Goal: Task Accomplishment & Management: Use online tool/utility

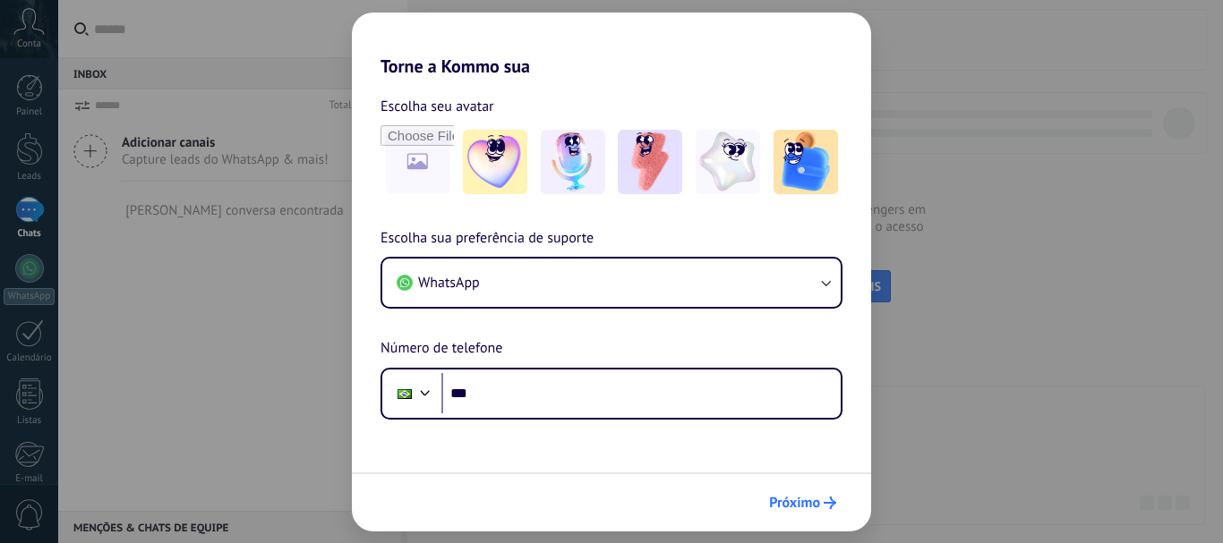
click at [787, 500] on span "Próximo" at bounding box center [794, 503] width 51 height 13
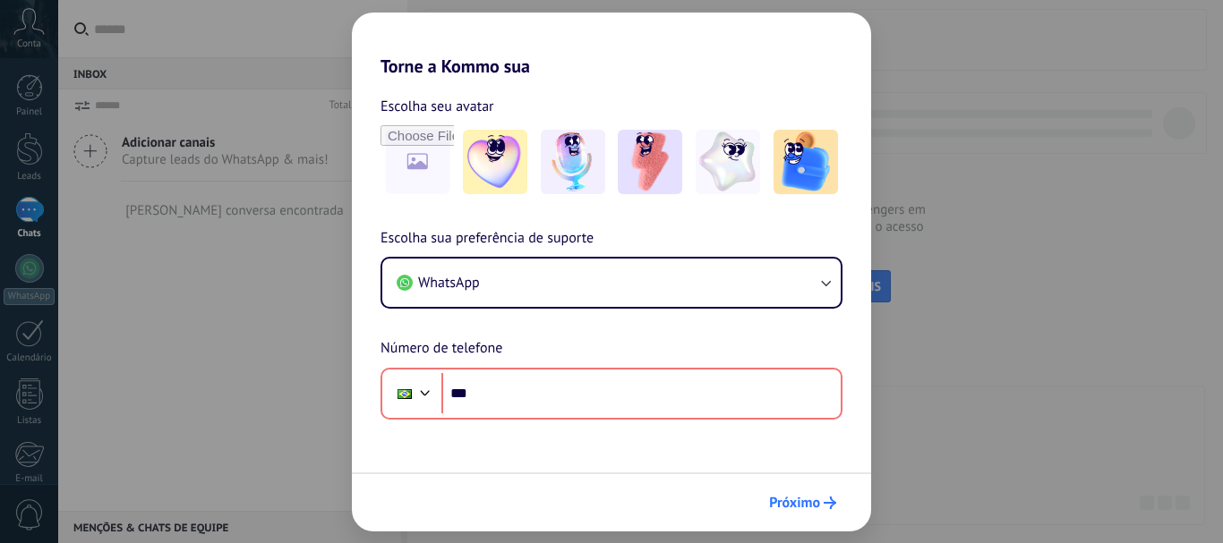
click at [787, 500] on span "Próximo" at bounding box center [794, 503] width 51 height 13
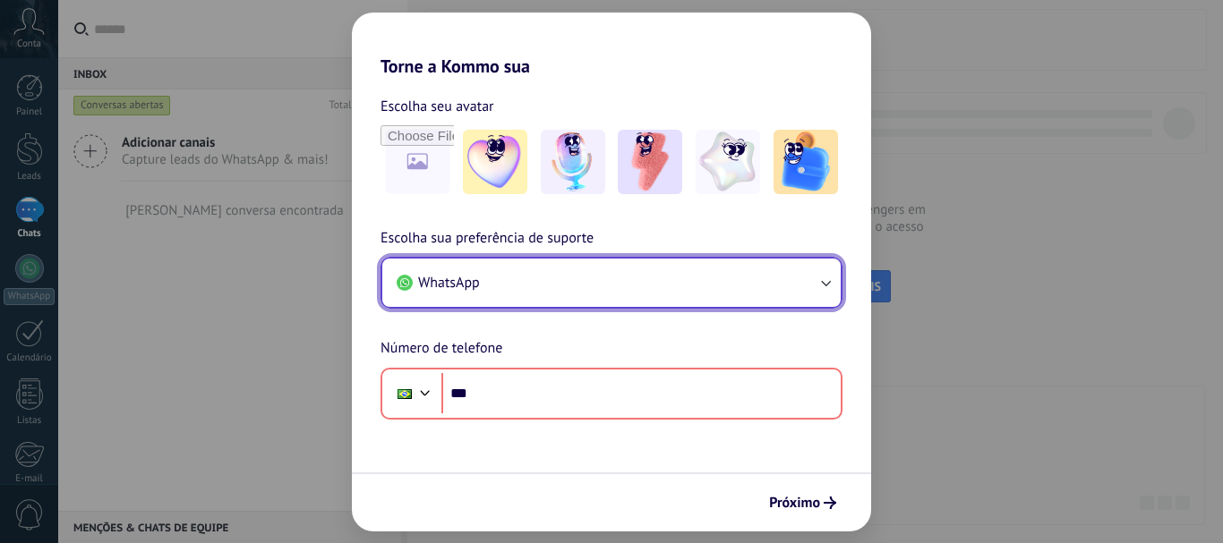
click at [565, 270] on button "WhatsApp" at bounding box center [611, 283] width 458 height 48
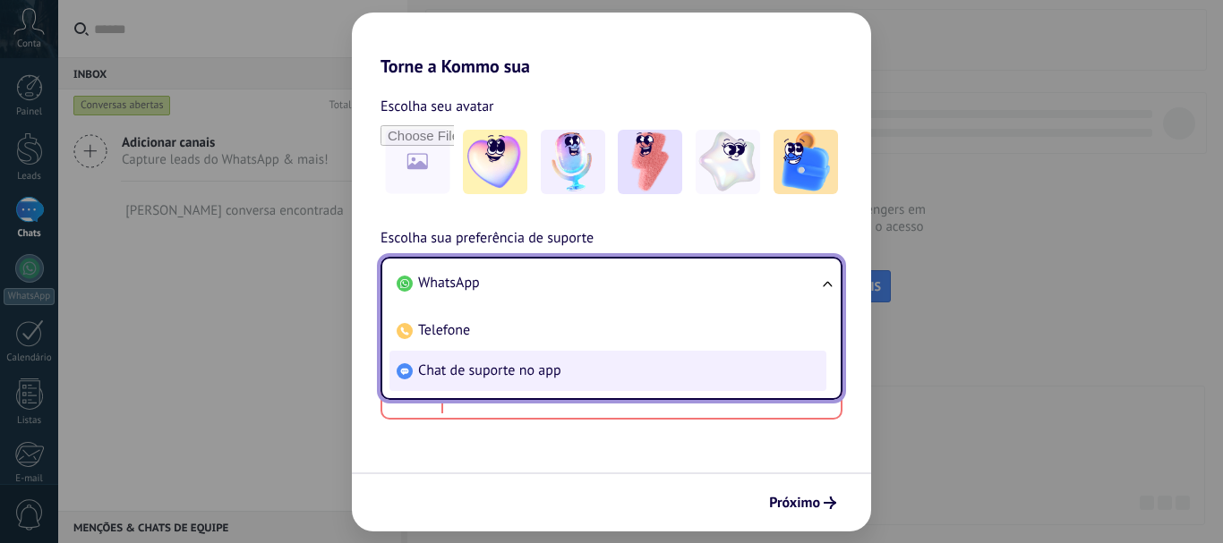
click at [523, 375] on span "Chat de suporte no app" at bounding box center [489, 371] width 143 height 18
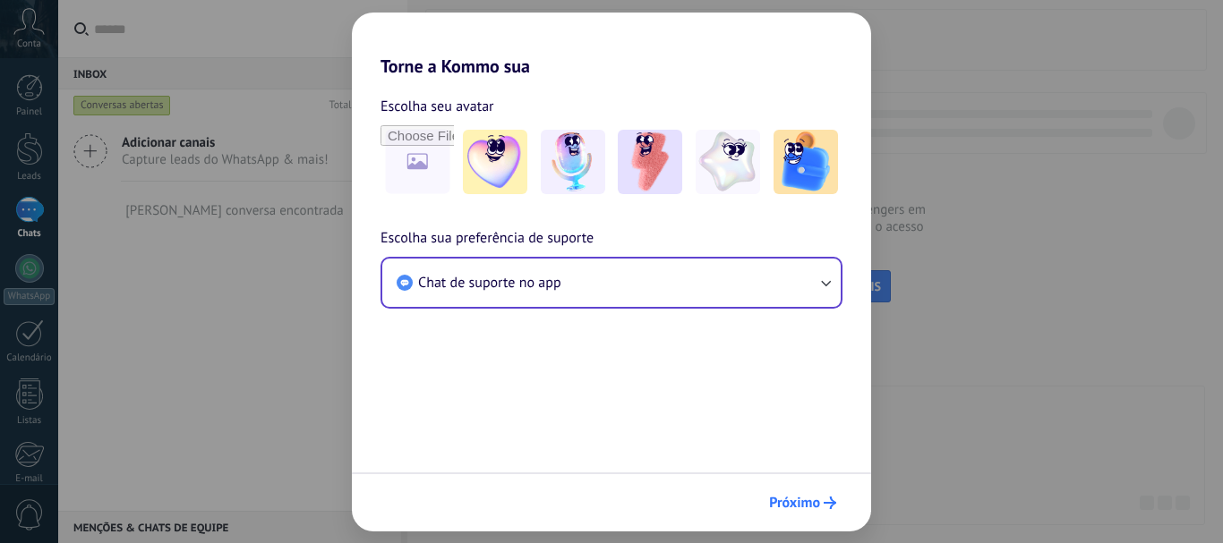
click at [811, 501] on span "Próximo" at bounding box center [794, 503] width 51 height 13
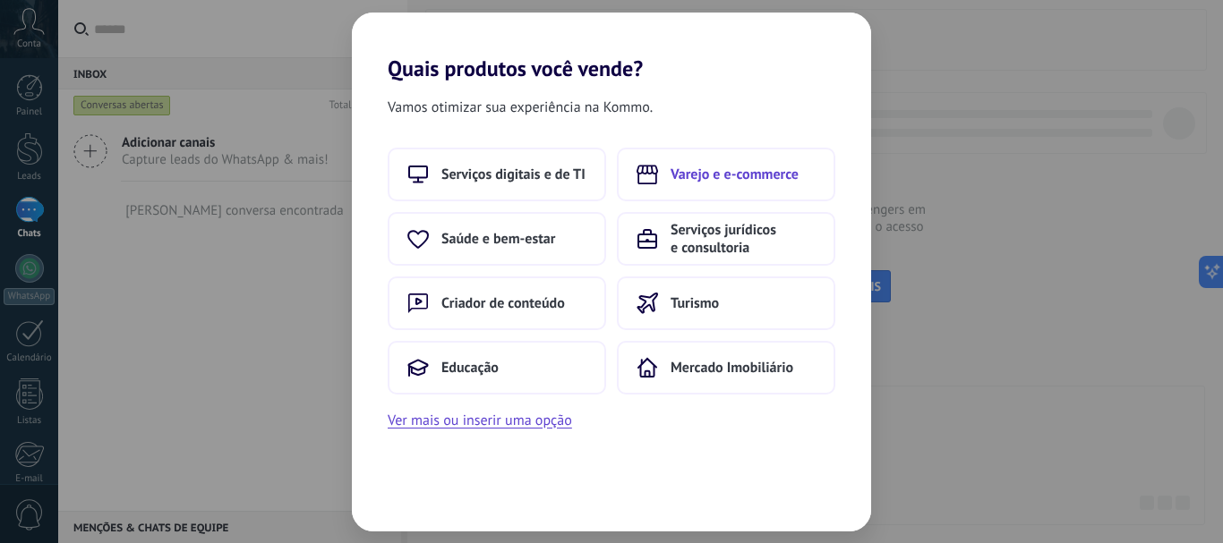
click at [764, 187] on button "Varejo e e-commerce" at bounding box center [726, 175] width 218 height 54
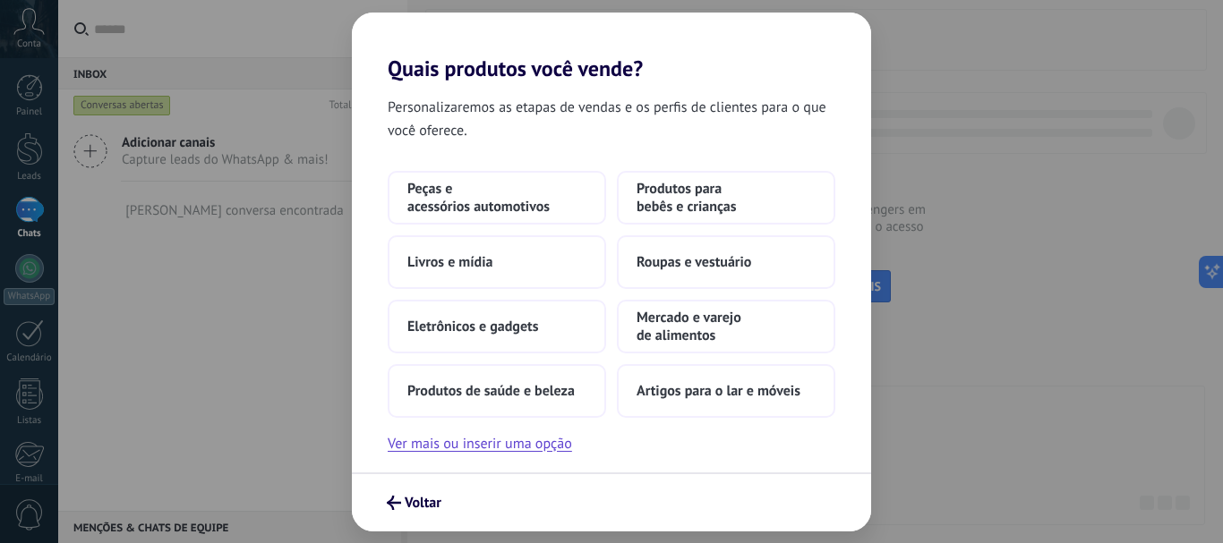
click at [764, 187] on span "Produtos para bebês e crianças" at bounding box center [726, 198] width 179 height 36
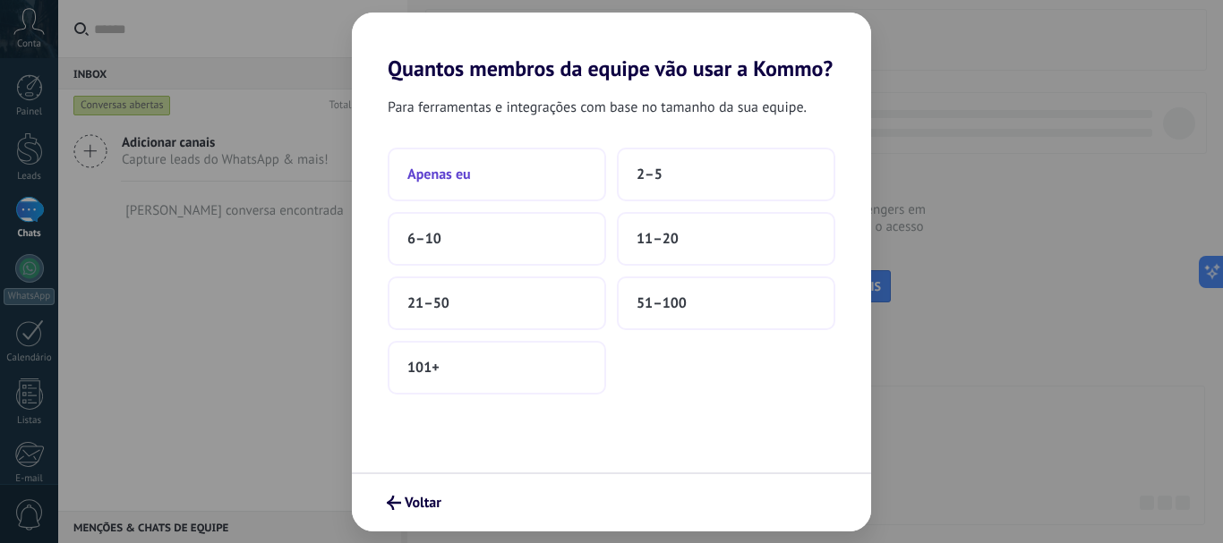
click at [455, 174] on span "Apenas eu" at bounding box center [439, 175] width 64 height 18
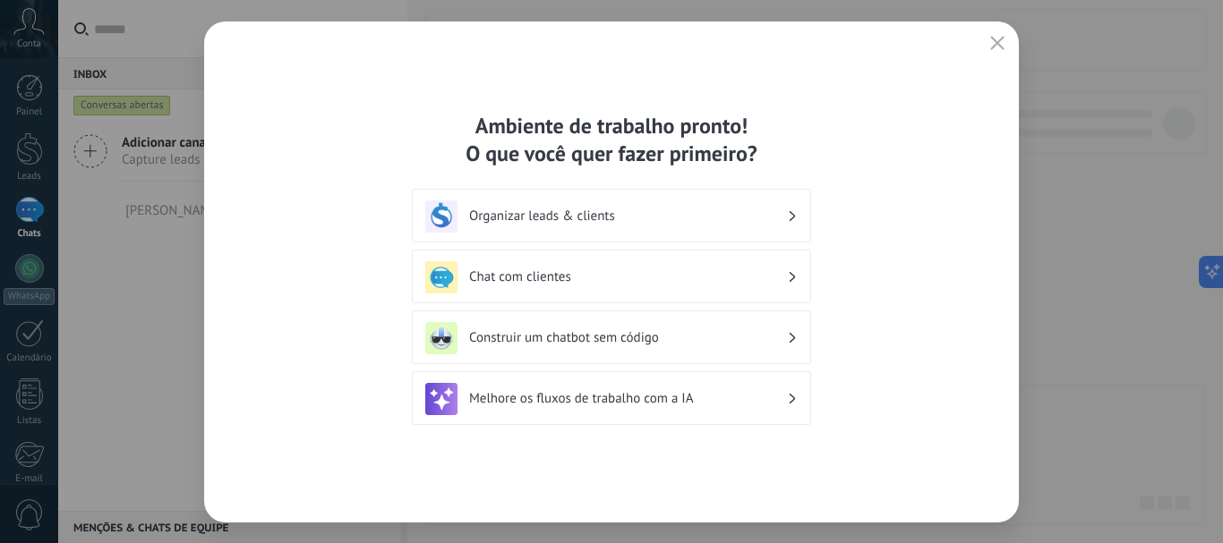
click at [997, 41] on icon "button" at bounding box center [997, 43] width 14 height 14
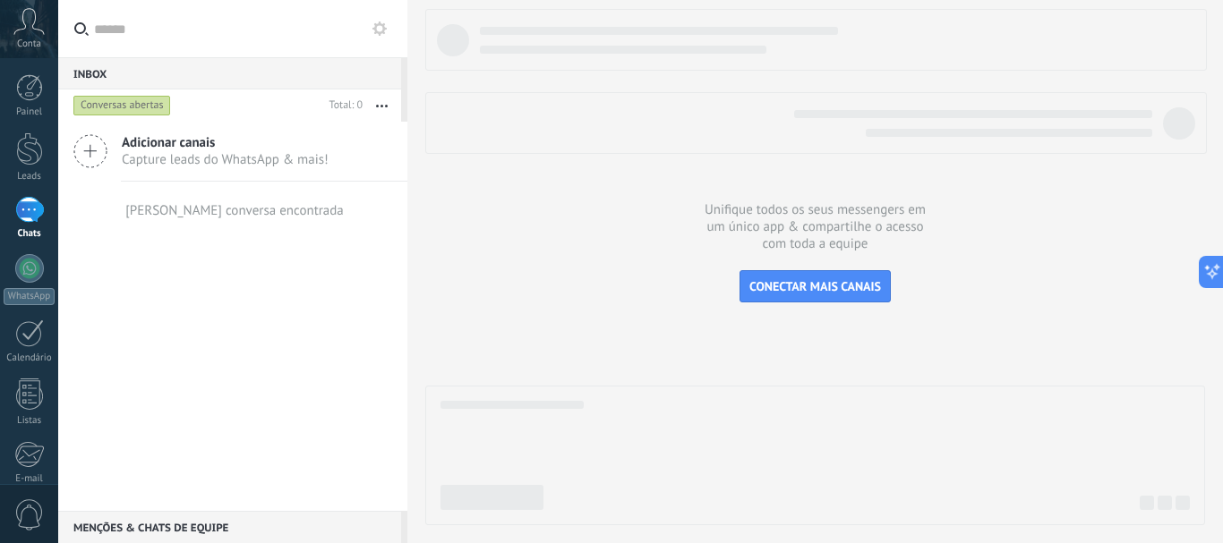
scroll to position [201, 0]
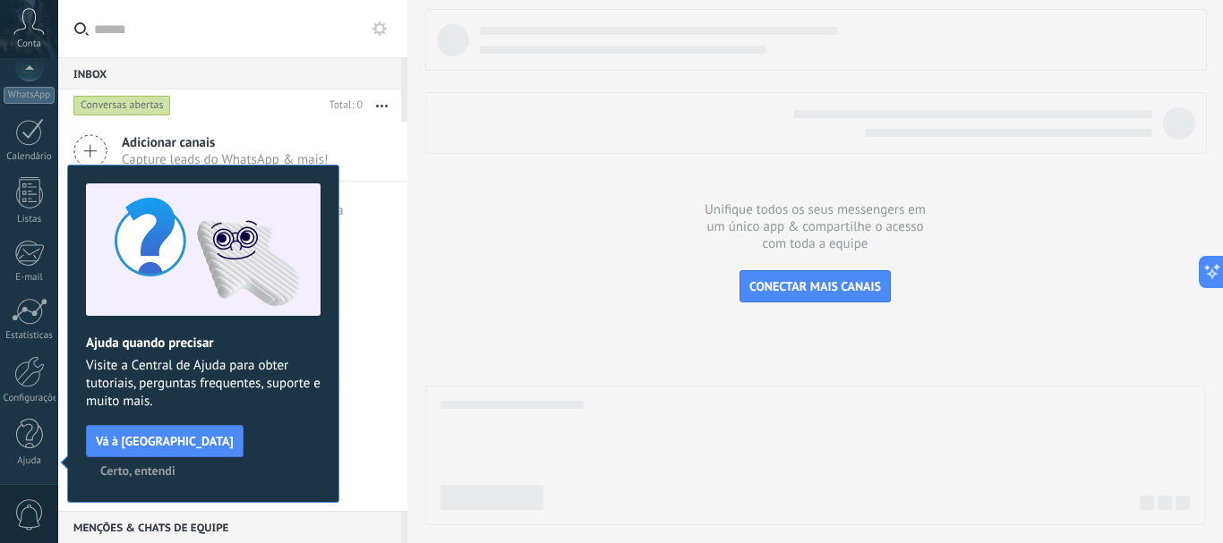
click at [175, 465] on span "Certo, entendi" at bounding box center [137, 471] width 75 height 13
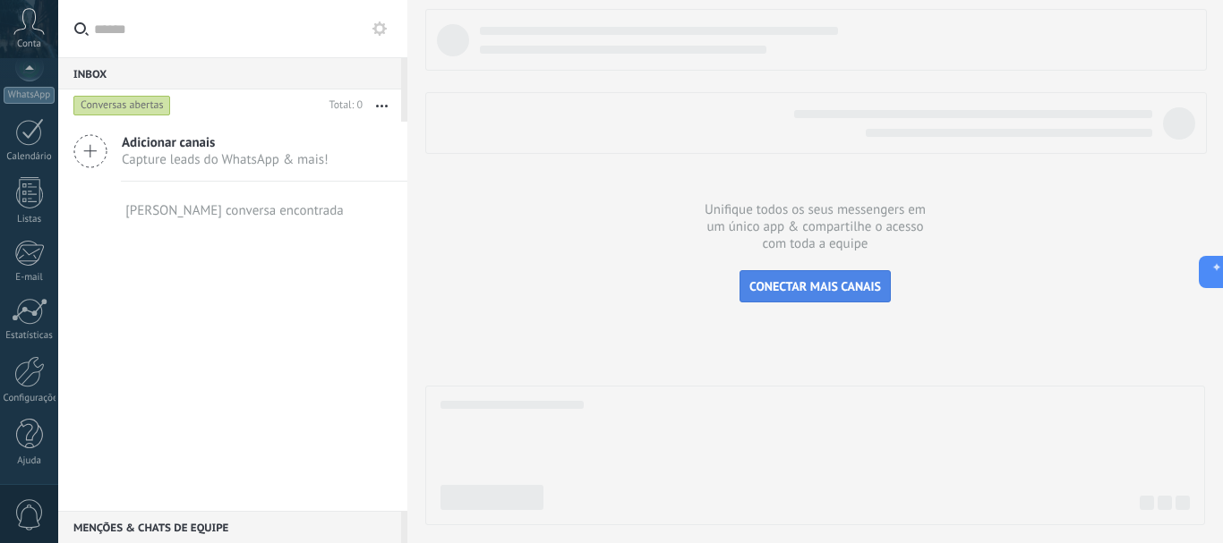
click at [833, 288] on span "CONECTAR MAIS CANAIS" at bounding box center [815, 286] width 132 height 16
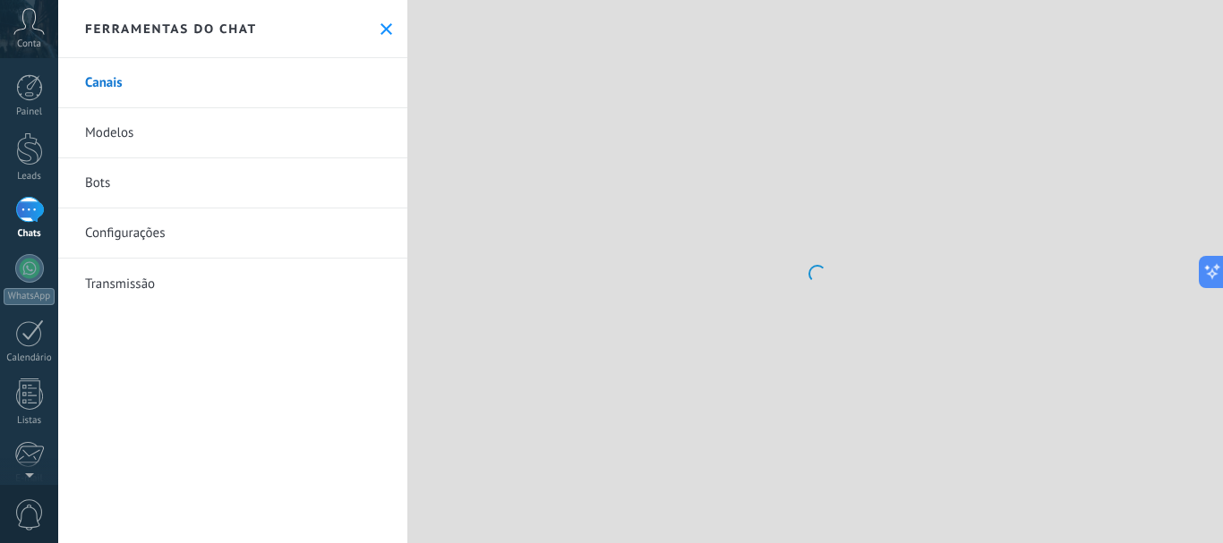
click at [37, 23] on icon at bounding box center [28, 21] width 31 height 27
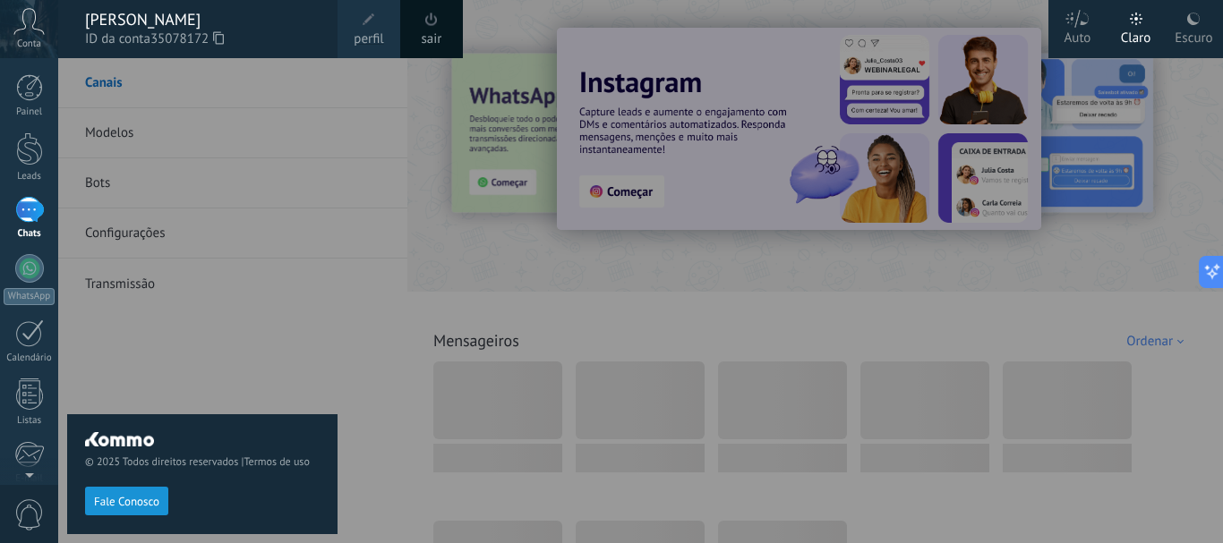
click at [126, 83] on div "© 2025 Todos direitos reservados | Termos de uso Fale Conosco" at bounding box center [202, 300] width 270 height 485
click at [100, 84] on div "© 2025 Todos direitos reservados | Termos de uso Fale Conosco" at bounding box center [202, 300] width 270 height 485
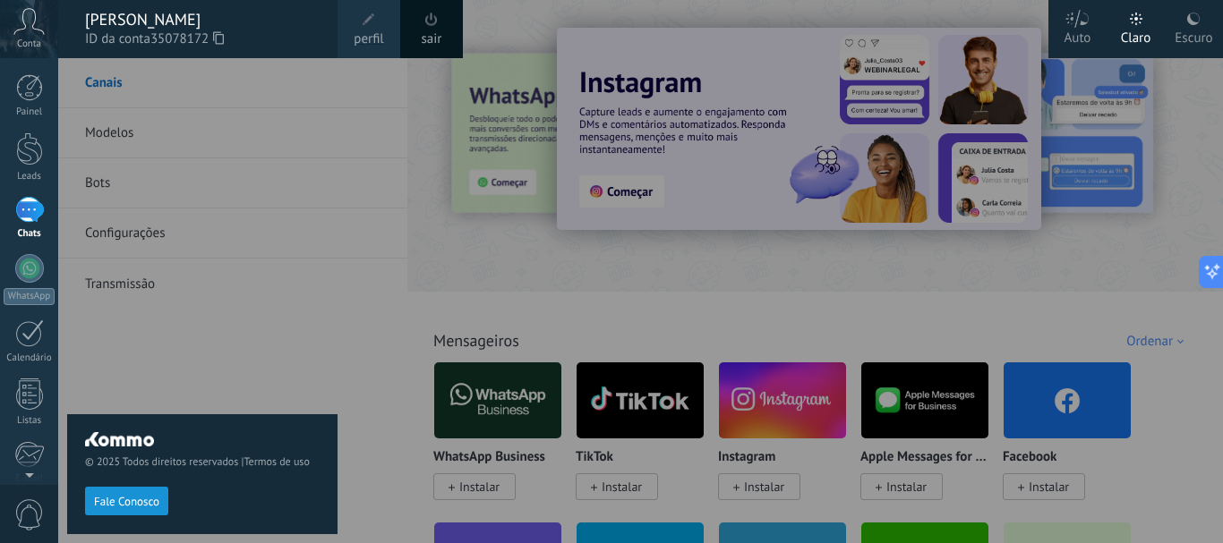
click at [652, 196] on div at bounding box center [669, 271] width 1223 height 543
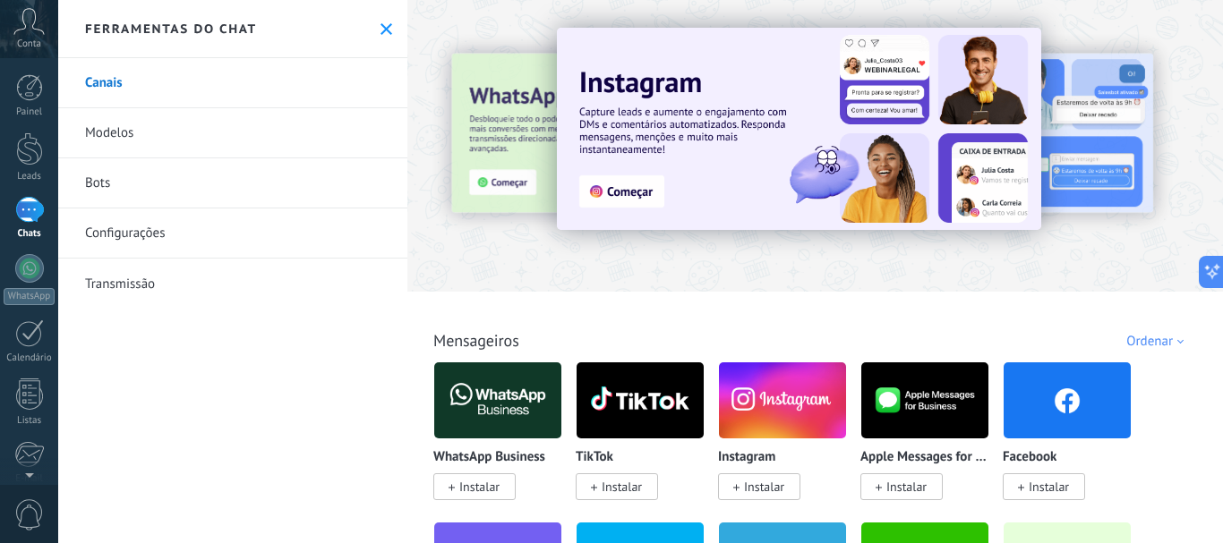
click at [628, 194] on img at bounding box center [799, 129] width 484 height 202
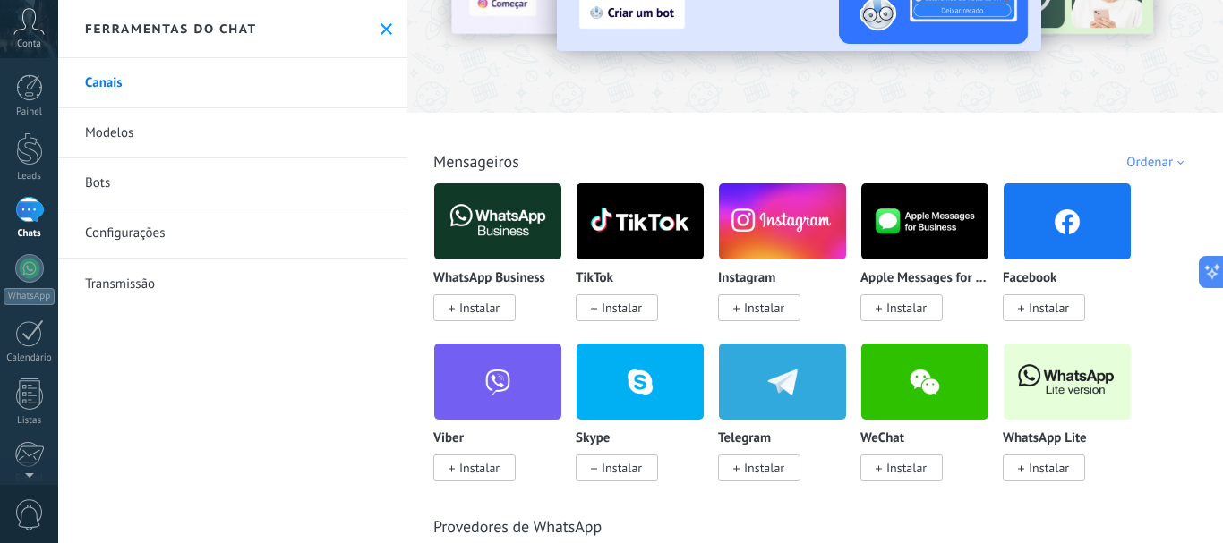
scroll to position [269, 0]
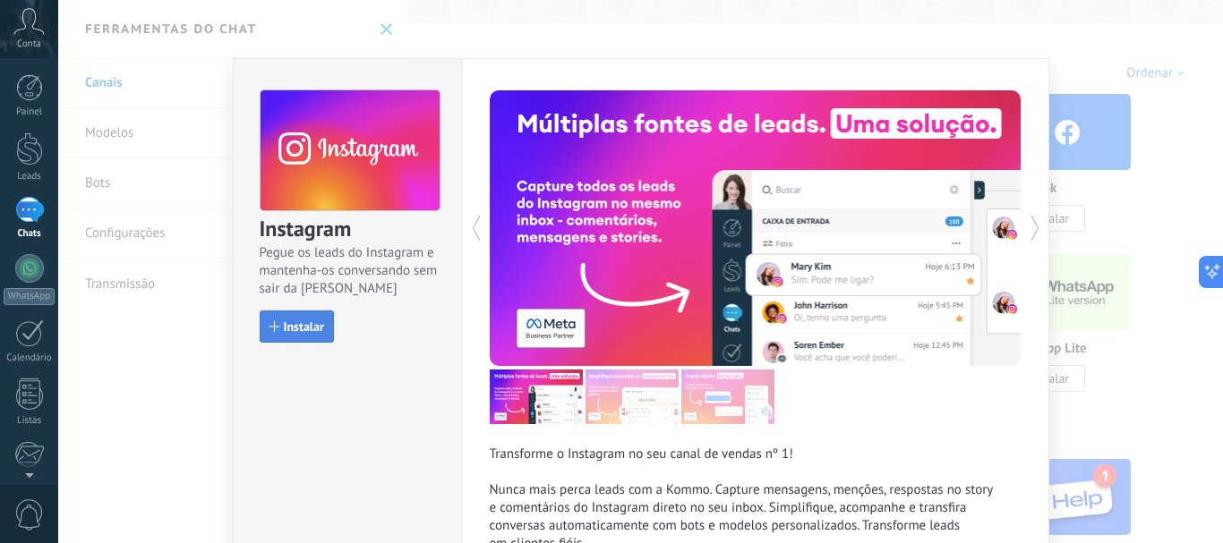
click at [278, 332] on span "Instalar" at bounding box center [296, 327] width 55 height 13
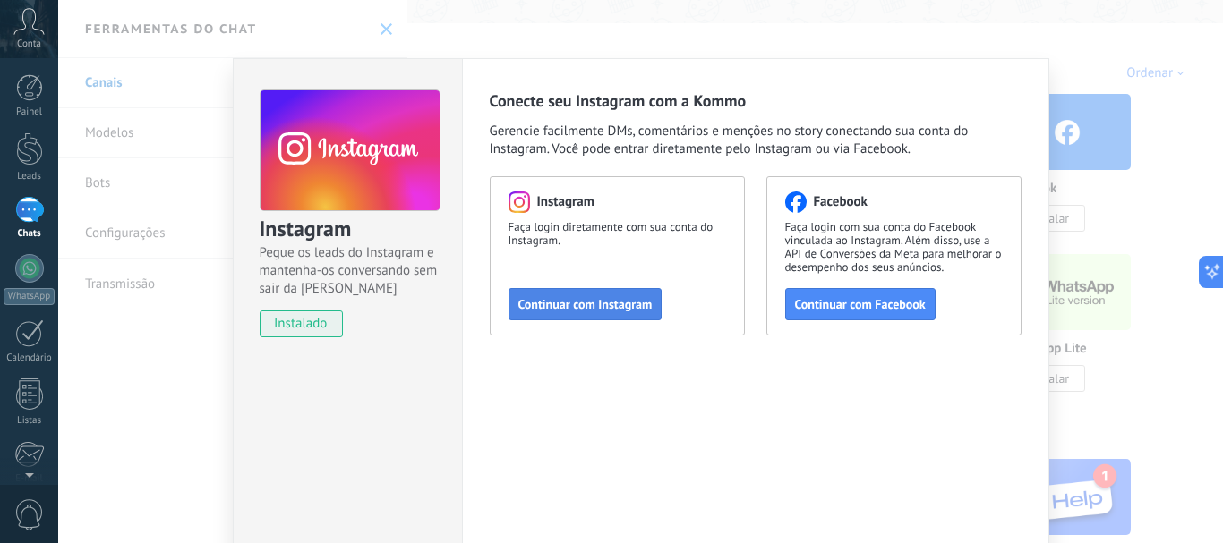
click at [587, 306] on span "Continuar com Instagram" at bounding box center [585, 304] width 134 height 13
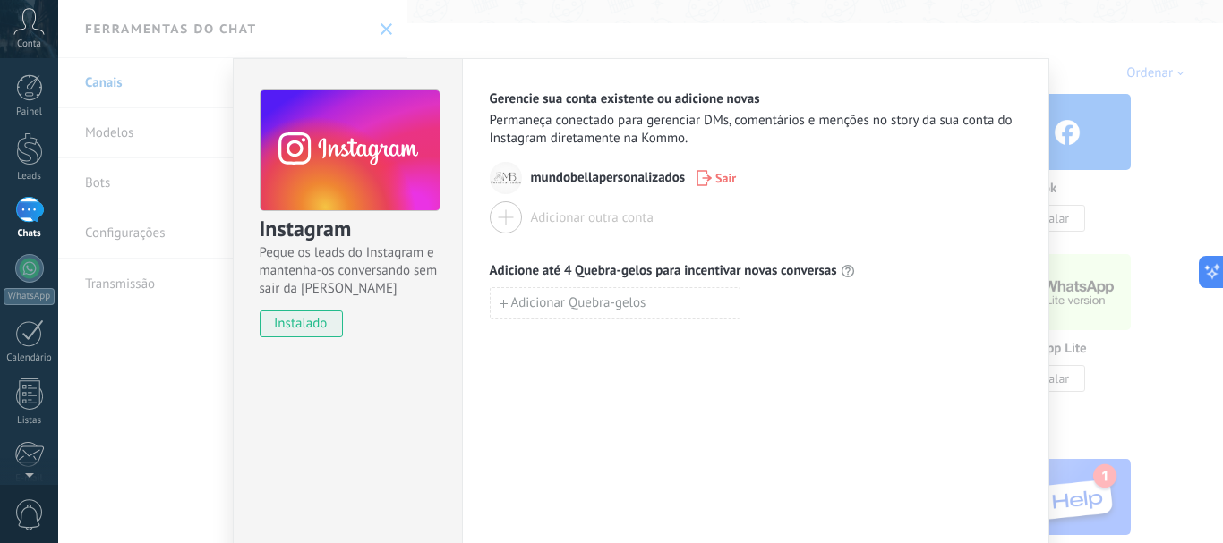
click at [179, 341] on div "Instagram Pegue os leads do Instagram e mantenha-os conversando sem sair da Kom…" at bounding box center [640, 271] width 1165 height 543
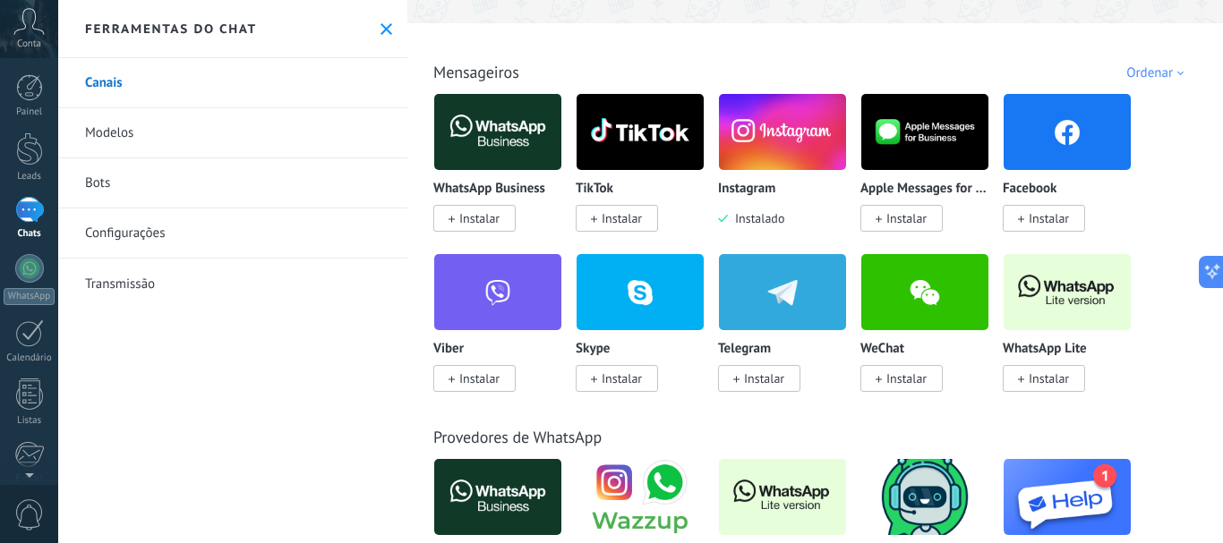
scroll to position [0, 0]
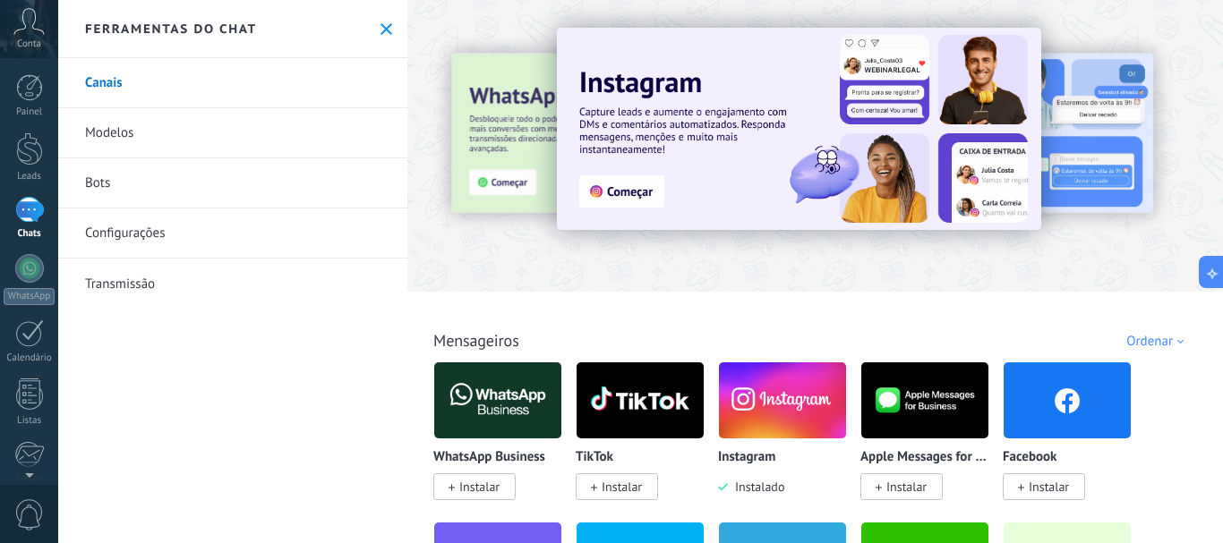
click at [117, 132] on link "Modelos" at bounding box center [232, 133] width 349 height 50
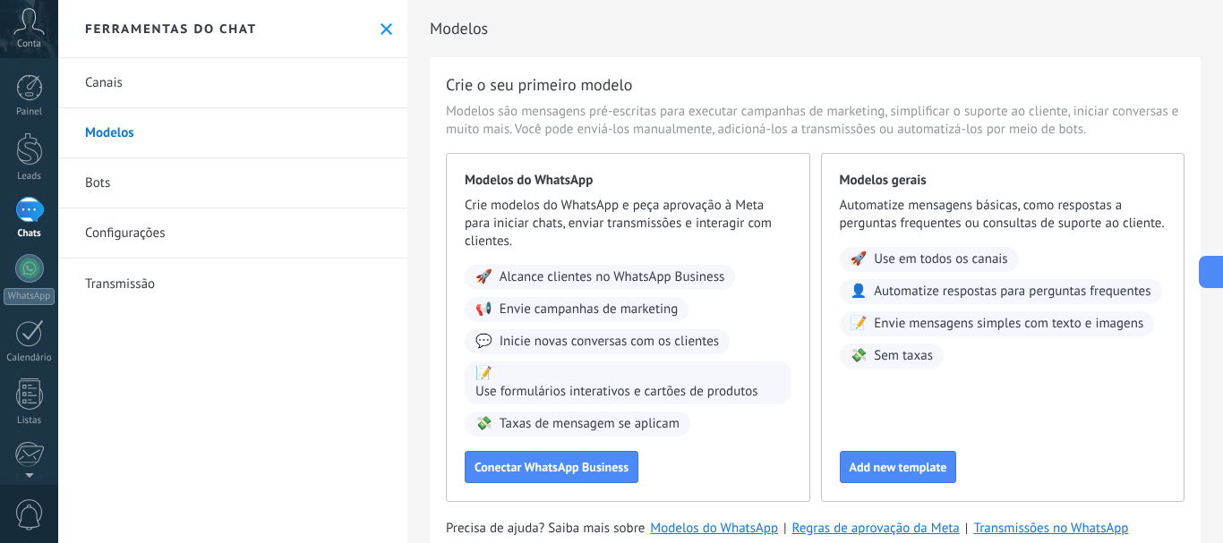
click at [107, 76] on link "Canais" at bounding box center [232, 83] width 349 height 50
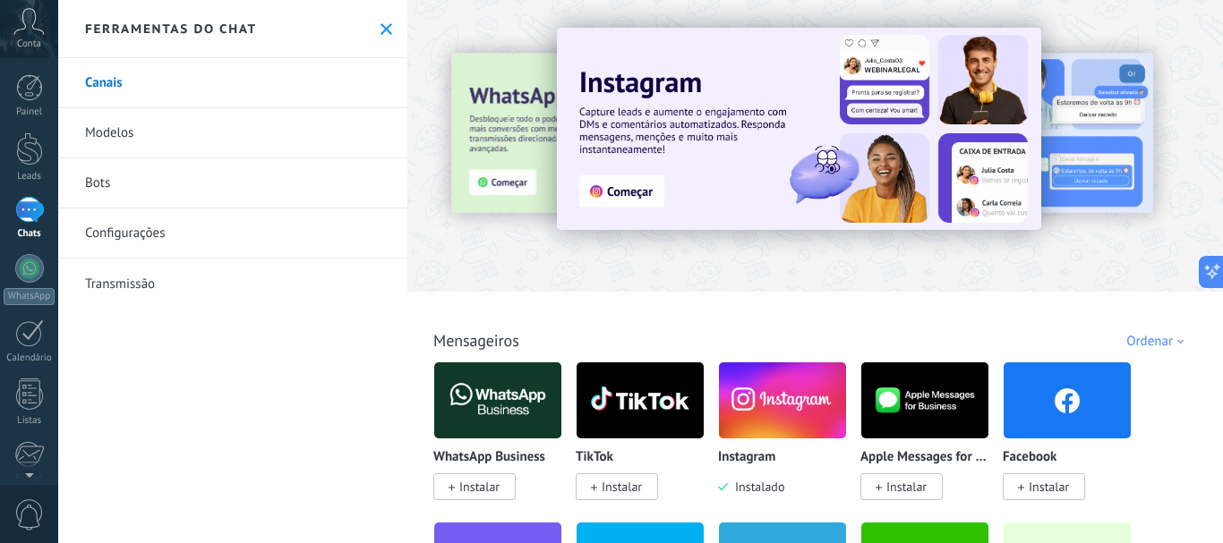
click at [745, 406] on img at bounding box center [782, 400] width 127 height 87
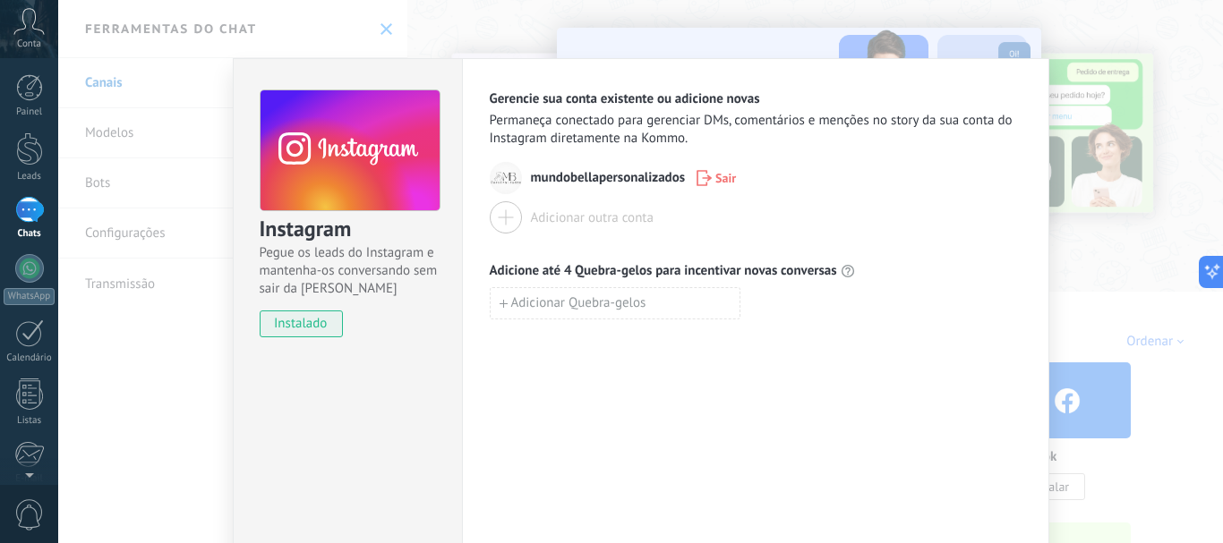
click at [416, 151] on use at bounding box center [350, 151] width 179 height 122
click at [560, 178] on span "mundobellapersonalizados" at bounding box center [608, 178] width 155 height 18
click at [165, 381] on div "Instagram Pegue os leads do Instagram e mantenha-os conversando sem sair da Kom…" at bounding box center [640, 271] width 1165 height 543
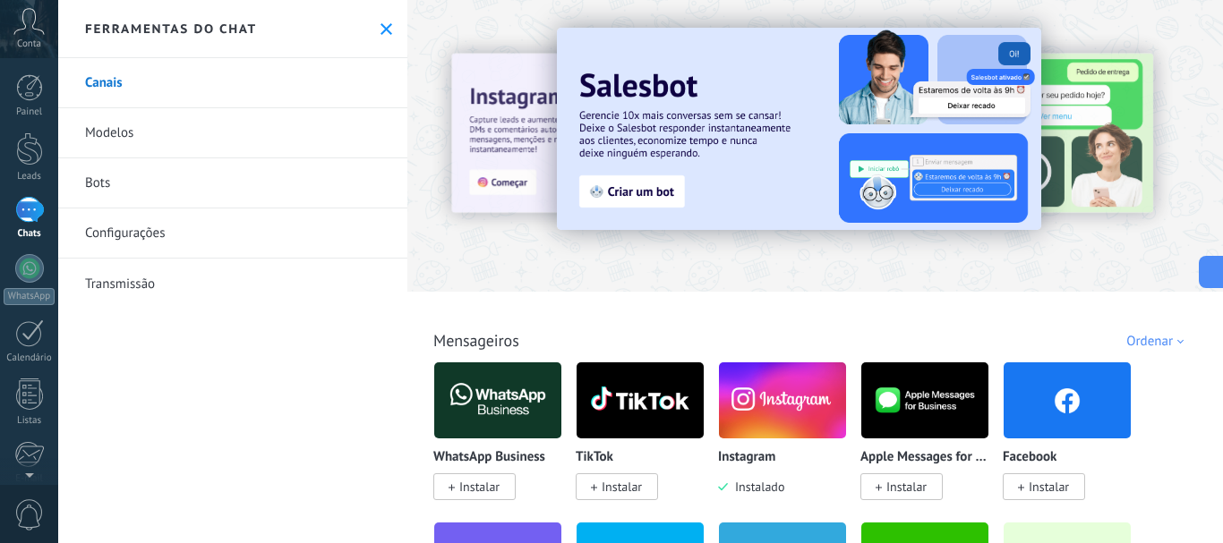
click at [145, 290] on link "Transmissão" at bounding box center [232, 284] width 349 height 50
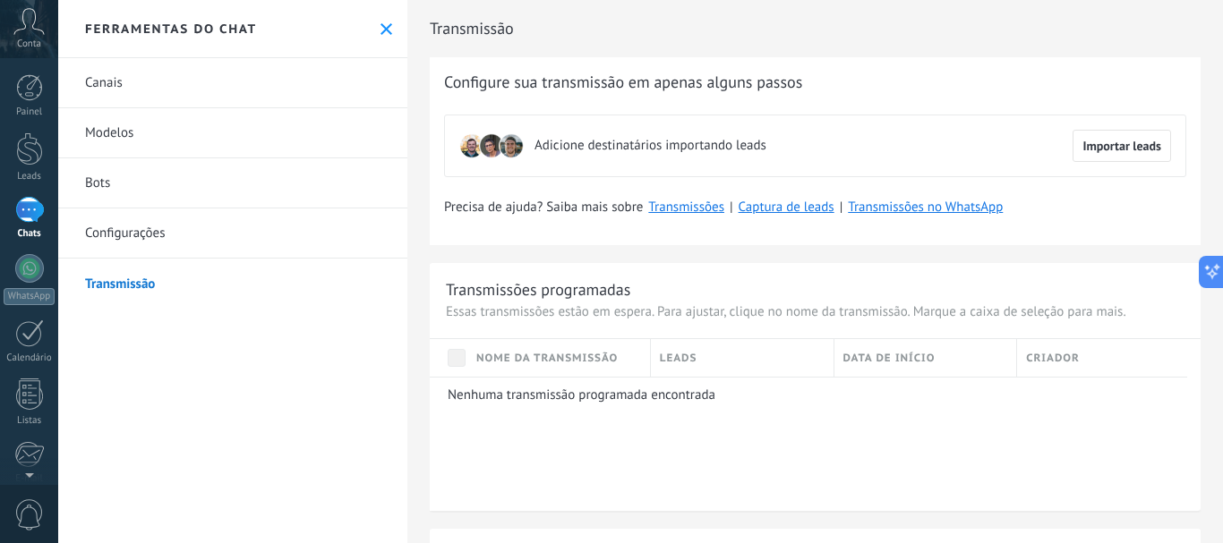
click at [132, 229] on link "Configurações" at bounding box center [232, 234] width 349 height 50
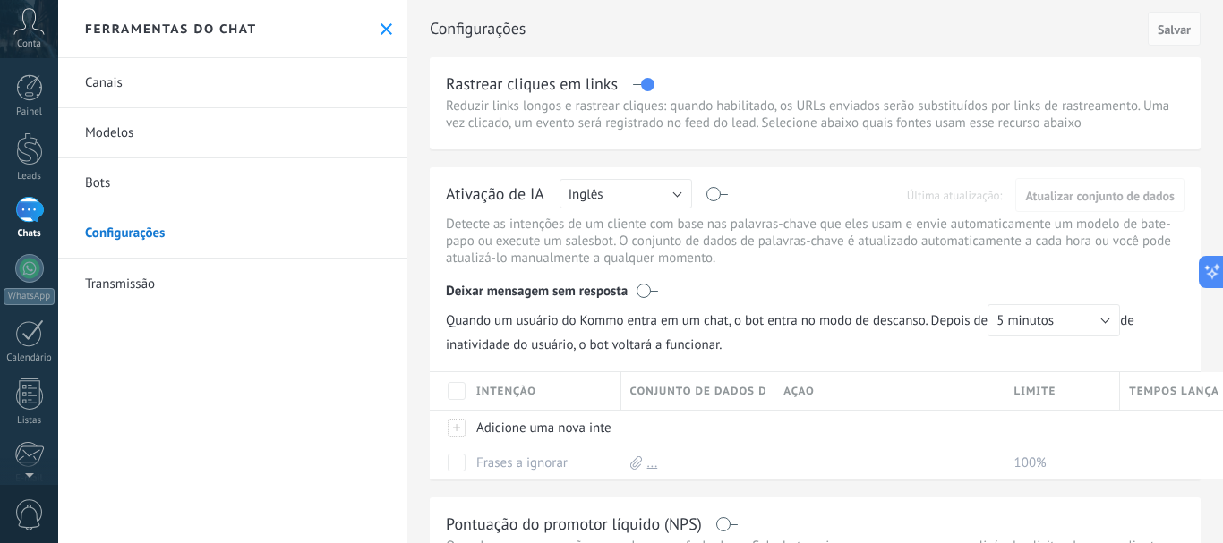
click at [93, 188] on link "Bots" at bounding box center [232, 183] width 349 height 50
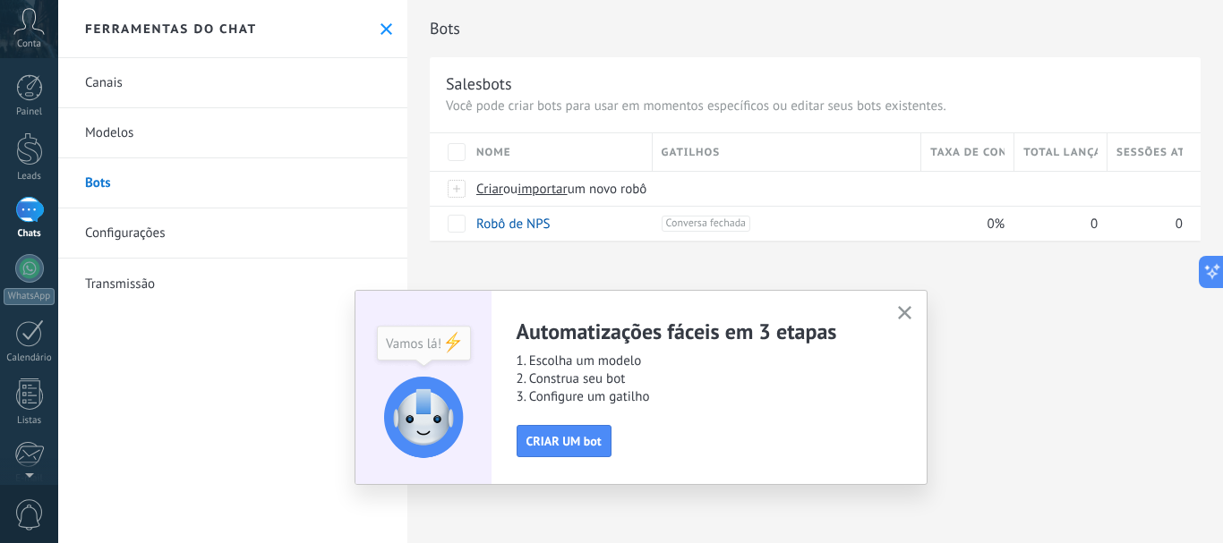
click at [909, 318] on use "button" at bounding box center [904, 312] width 13 height 13
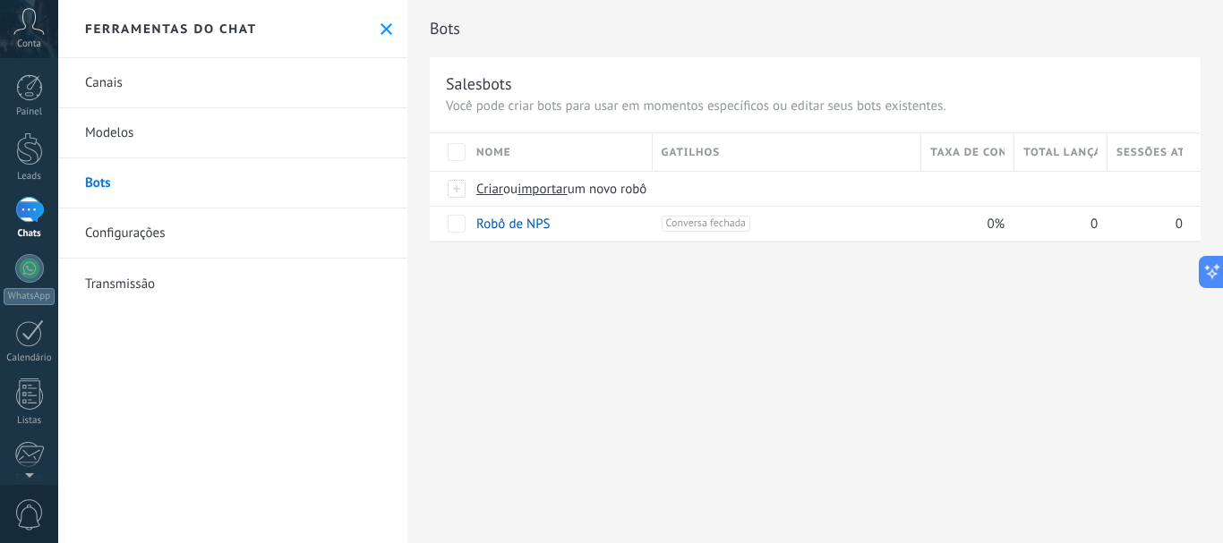
click at [34, 39] on span "Conta" at bounding box center [29, 44] width 24 height 12
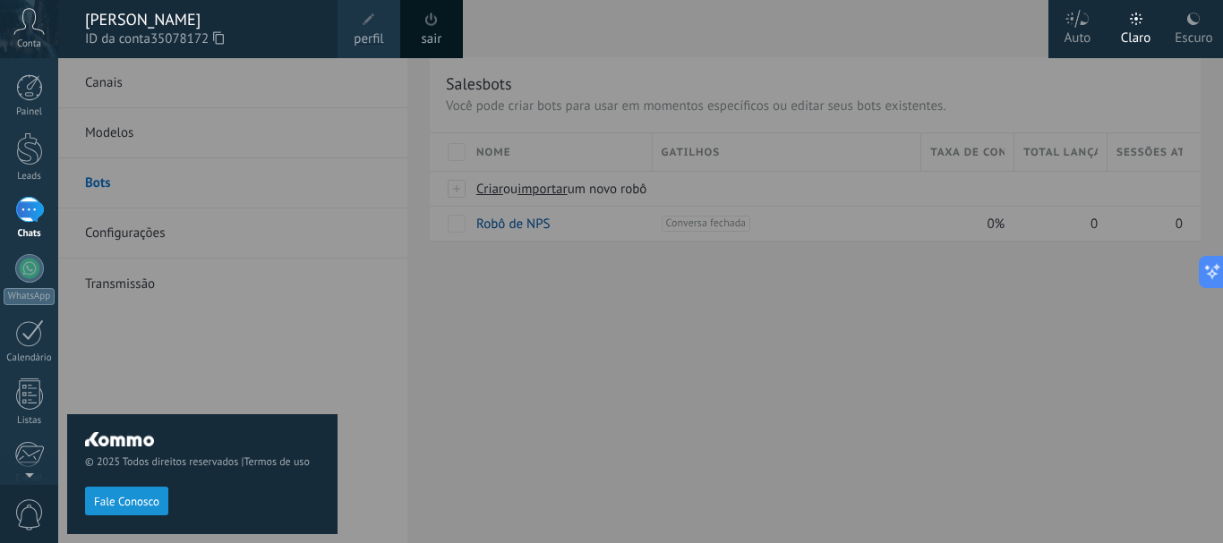
click at [137, 506] on span "Fale Conosco" at bounding box center [126, 502] width 65 height 13
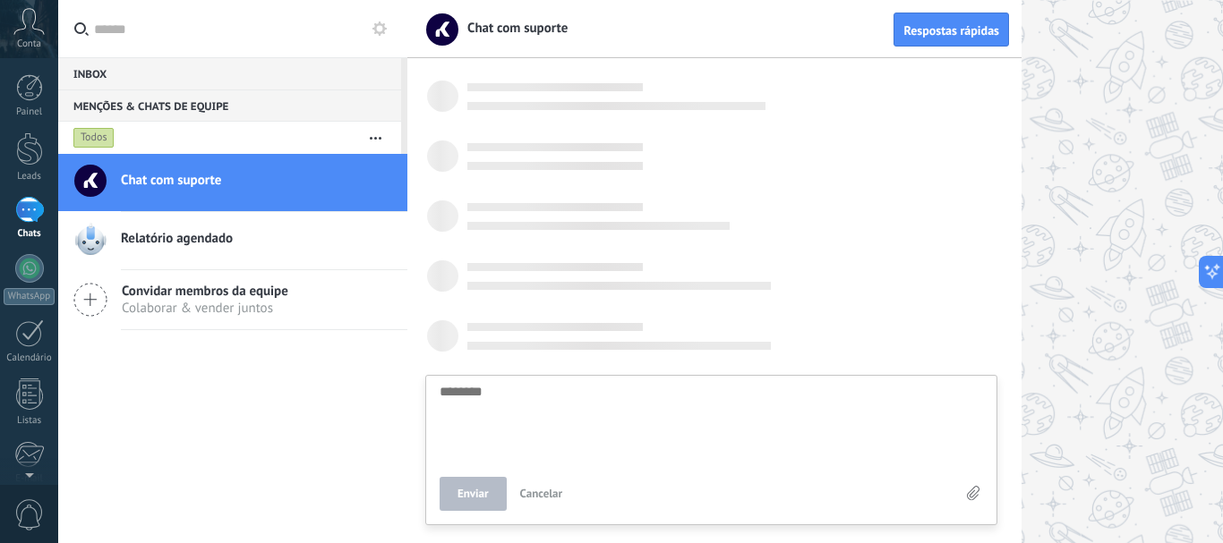
scroll to position [19, 0]
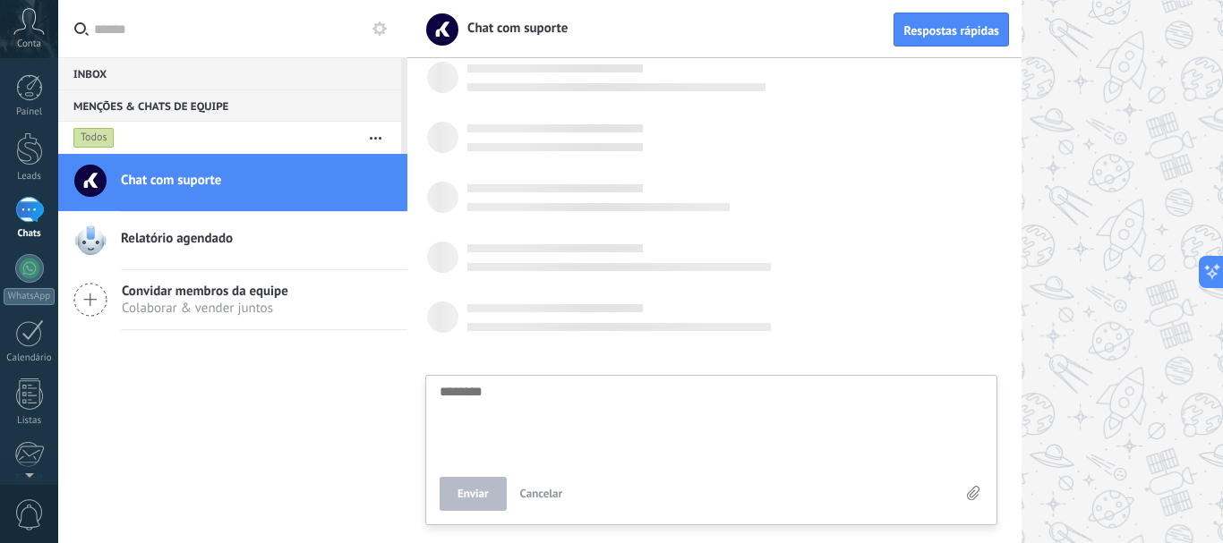
click at [40, 35] on div "Conta" at bounding box center [29, 29] width 58 height 58
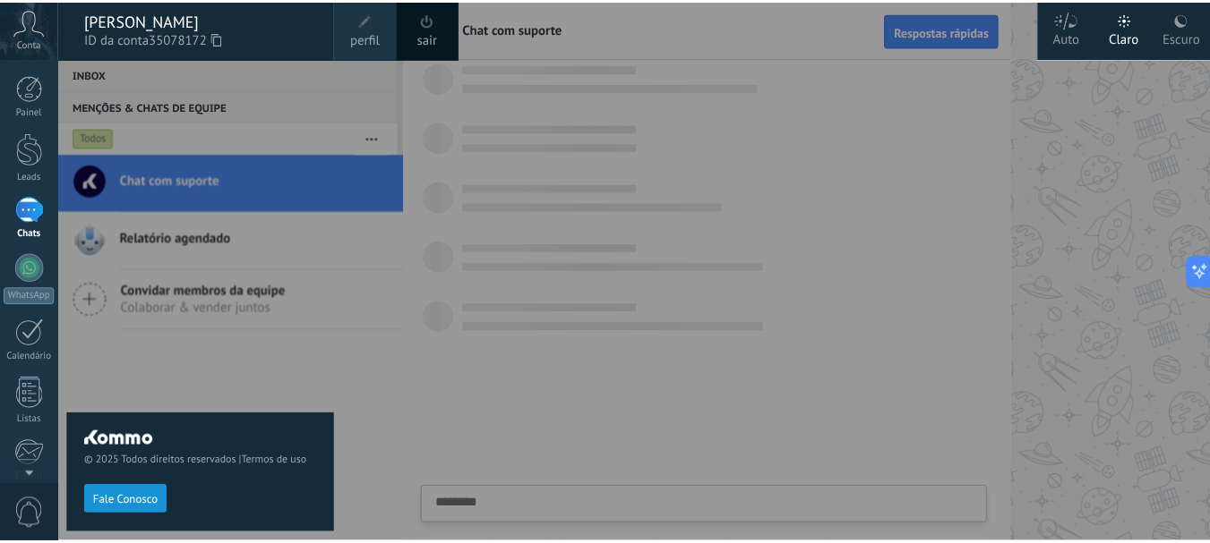
scroll to position [0, 0]
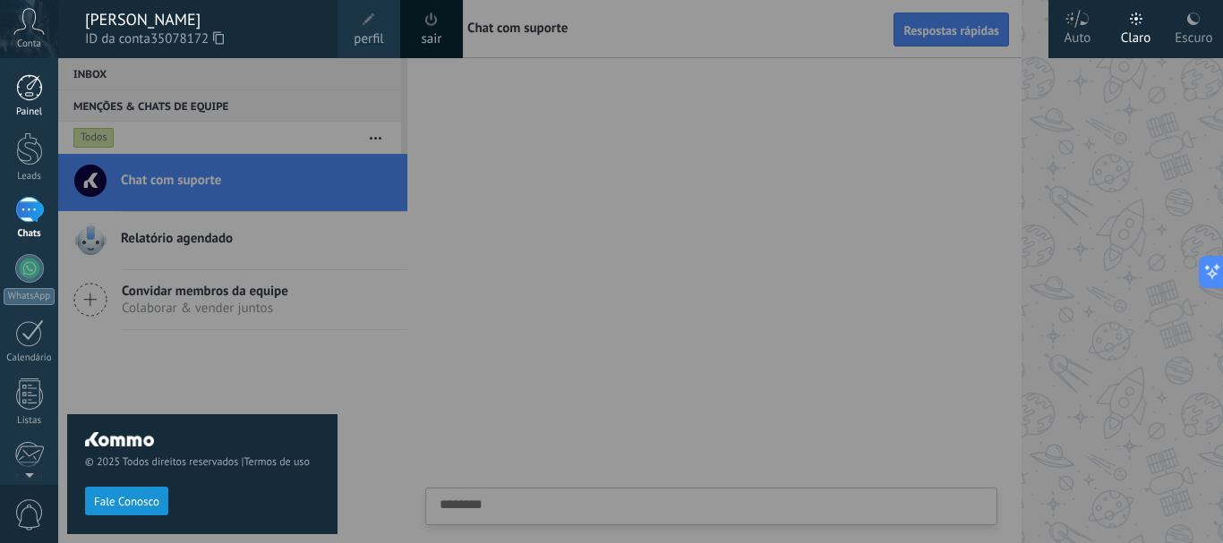
click at [31, 90] on div at bounding box center [29, 87] width 27 height 27
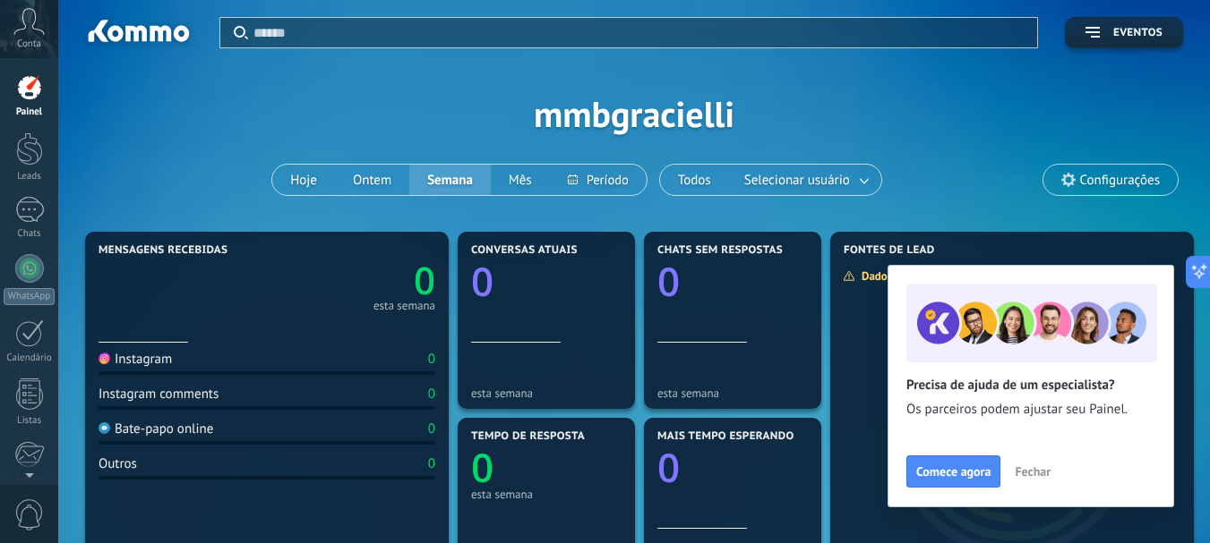
click at [1030, 472] on span "Fechar" at bounding box center [1032, 472] width 36 height 13
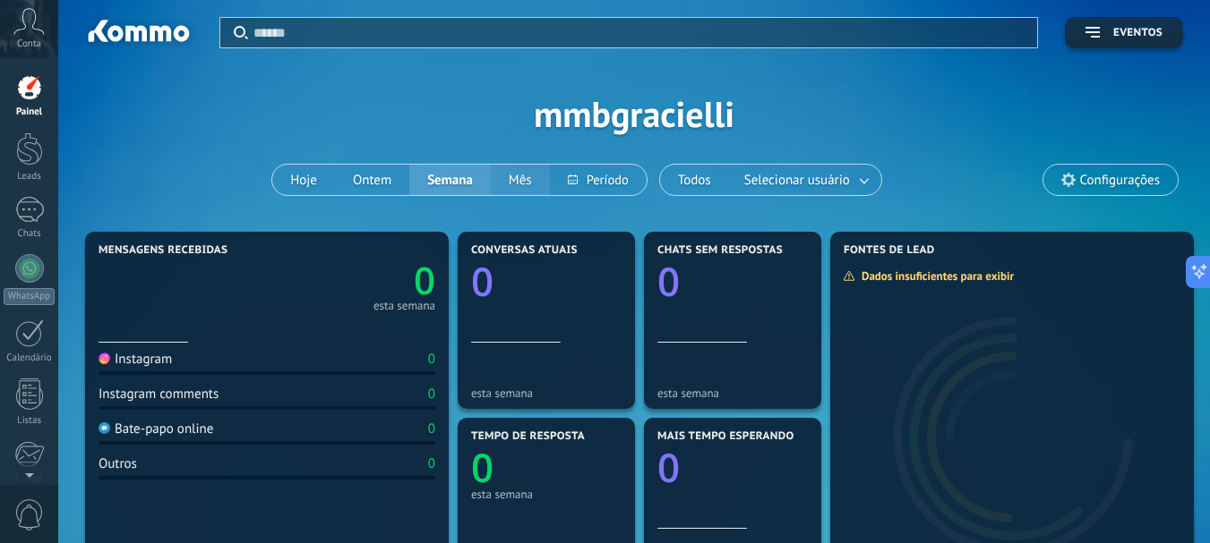
click at [534, 181] on button "Mês" at bounding box center [520, 180] width 59 height 30
click at [1080, 179] on span "Configurações" at bounding box center [1120, 180] width 80 height 15
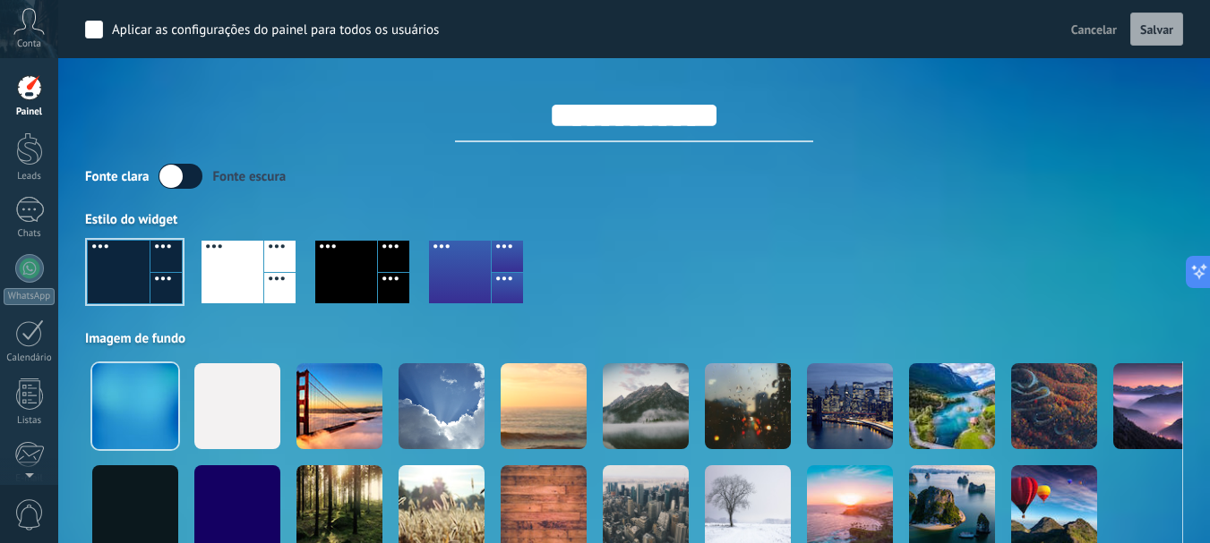
click at [1116, 31] on button "Cancelar" at bounding box center [1094, 29] width 60 height 27
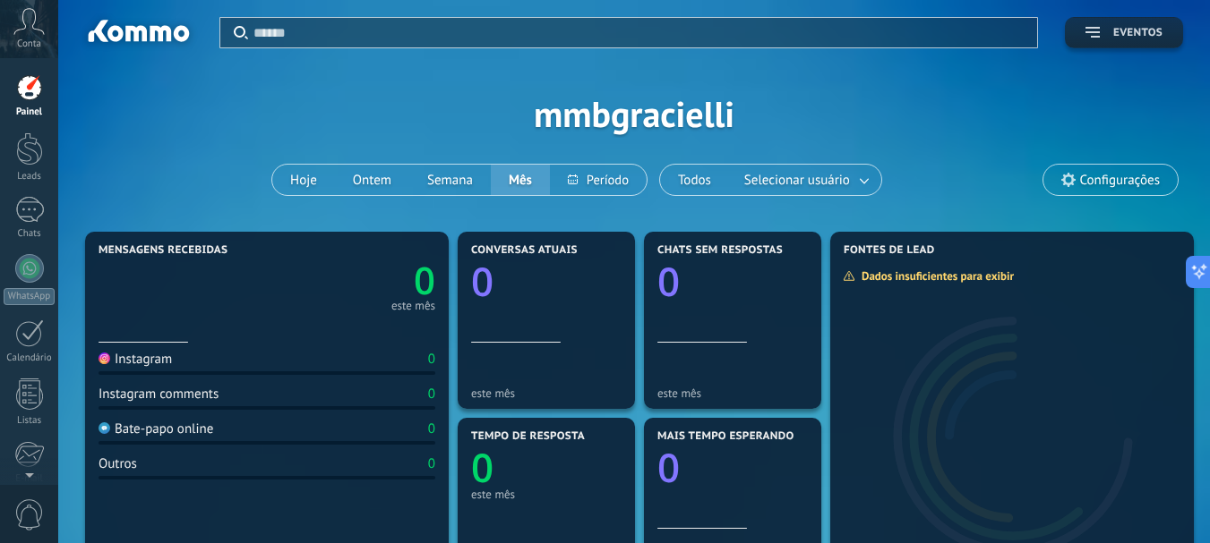
click at [1094, 38] on span "Eventos" at bounding box center [1123, 33] width 77 height 13
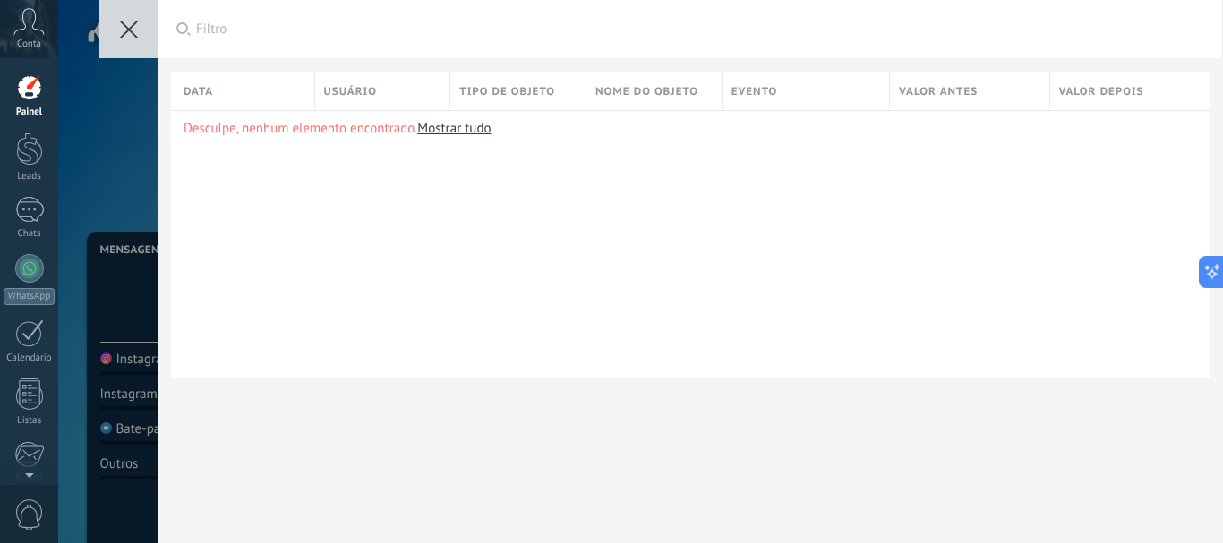
click at [130, 38] on icon at bounding box center [129, 30] width 18 height 18
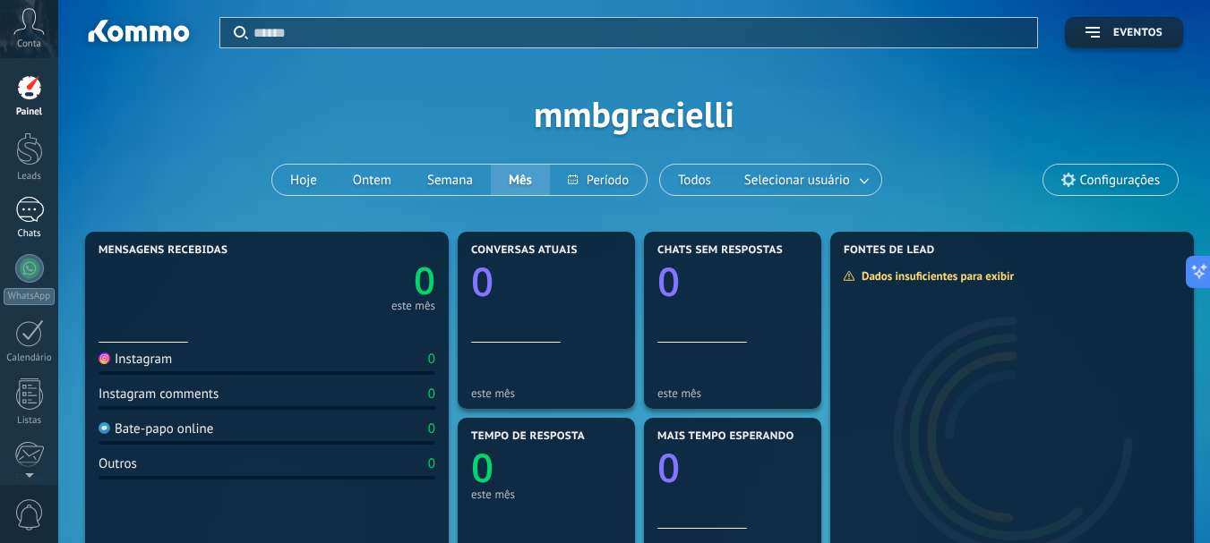
click at [9, 223] on link "Chats" at bounding box center [29, 218] width 58 height 43
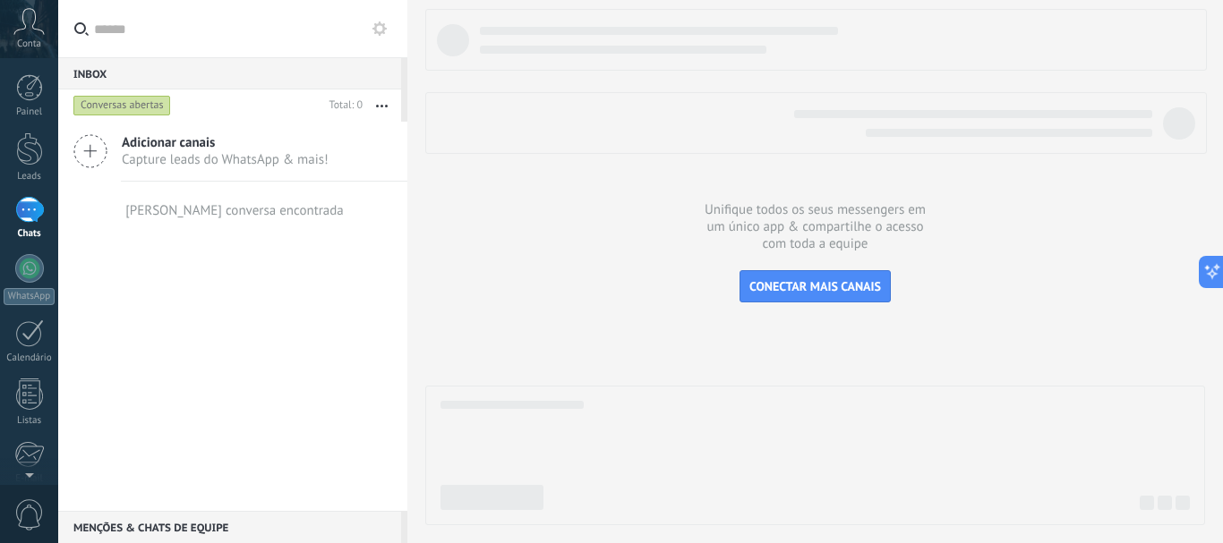
click at [39, 37] on div "Conta" at bounding box center [29, 29] width 58 height 58
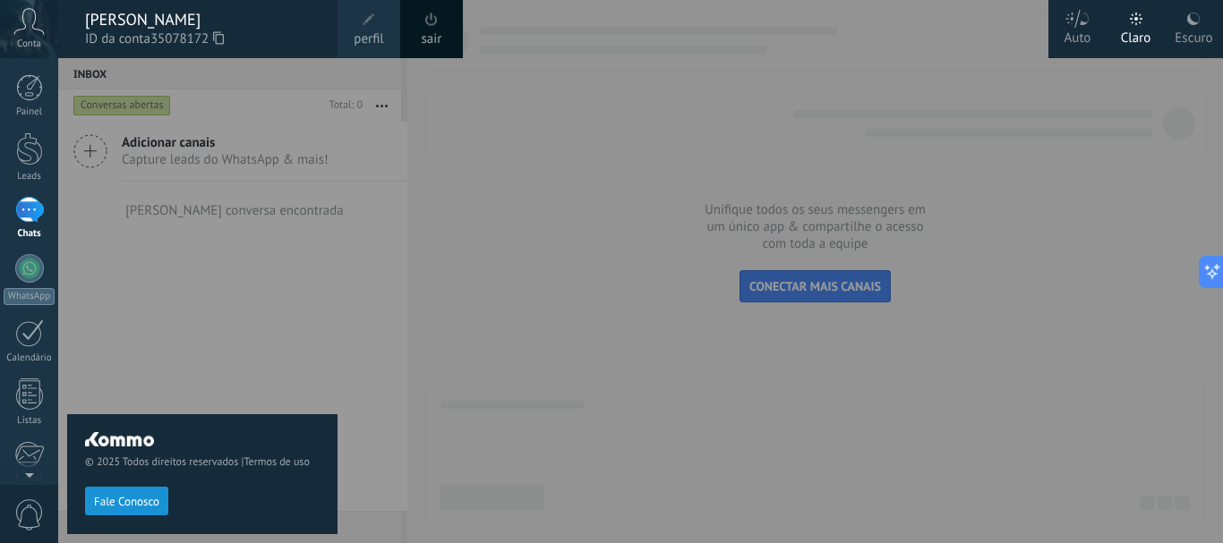
click at [218, 45] on span "35078172" at bounding box center [186, 40] width 73 height 20
click at [216, 30] on span "35078172" at bounding box center [186, 40] width 73 height 20
drag, startPoint x: 156, startPoint y: 20, endPoint x: 107, endPoint y: 24, distance: 48.6
click at [155, 20] on div "[PERSON_NAME]" at bounding box center [202, 20] width 235 height 20
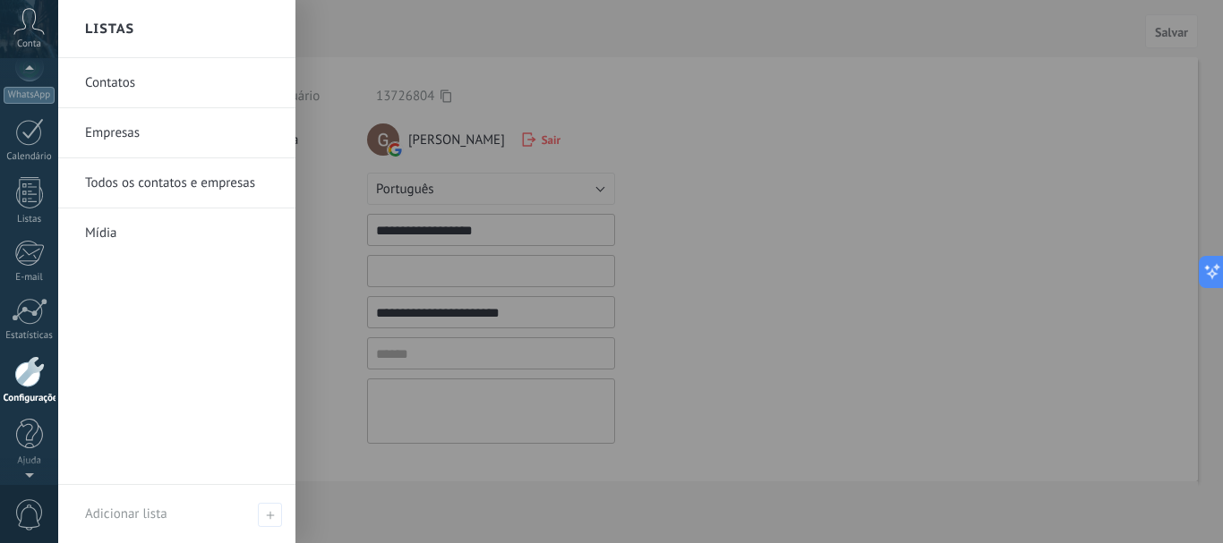
scroll to position [199, 0]
click at [21, 35] on div "Conta" at bounding box center [29, 29] width 58 height 58
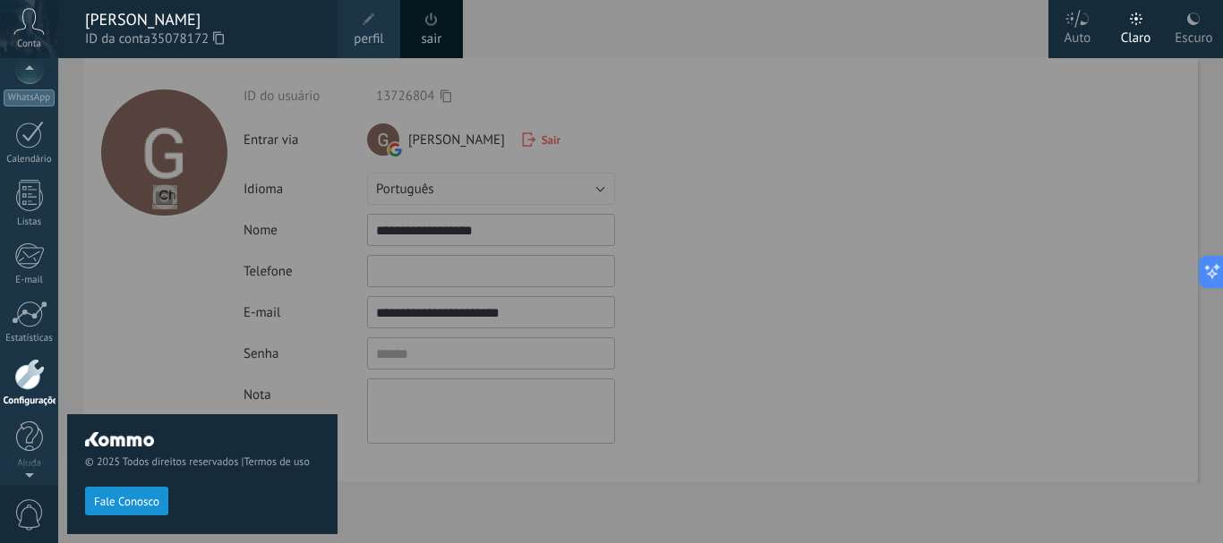
scroll to position [185, 0]
click at [134, 509] on span "Fale Conosco" at bounding box center [126, 502] width 65 height 13
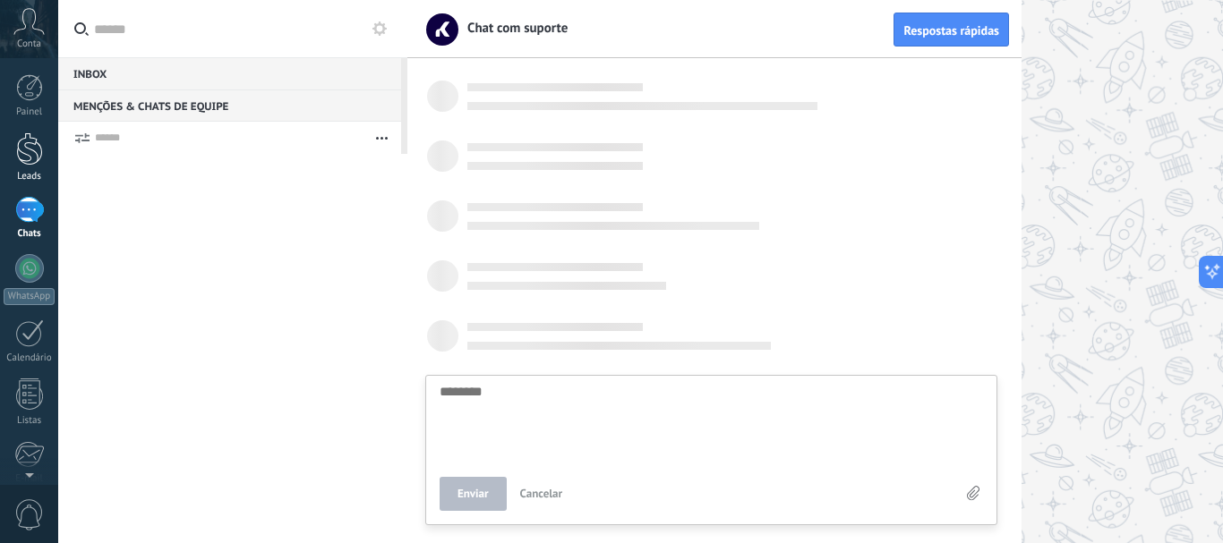
type textarea "********"
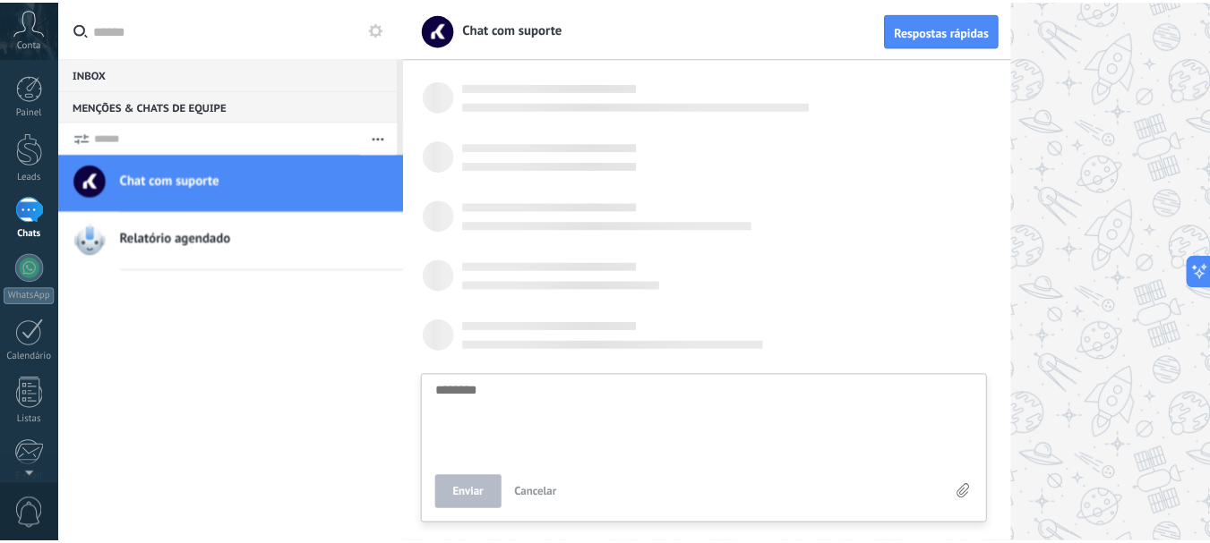
scroll to position [19, 0]
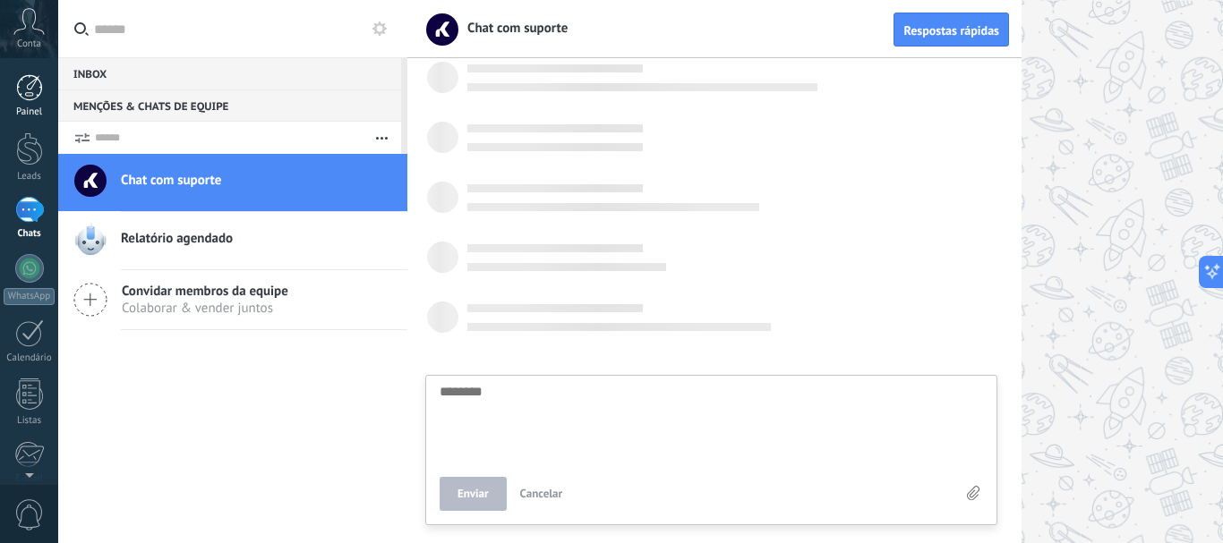
click at [23, 86] on div at bounding box center [29, 87] width 27 height 27
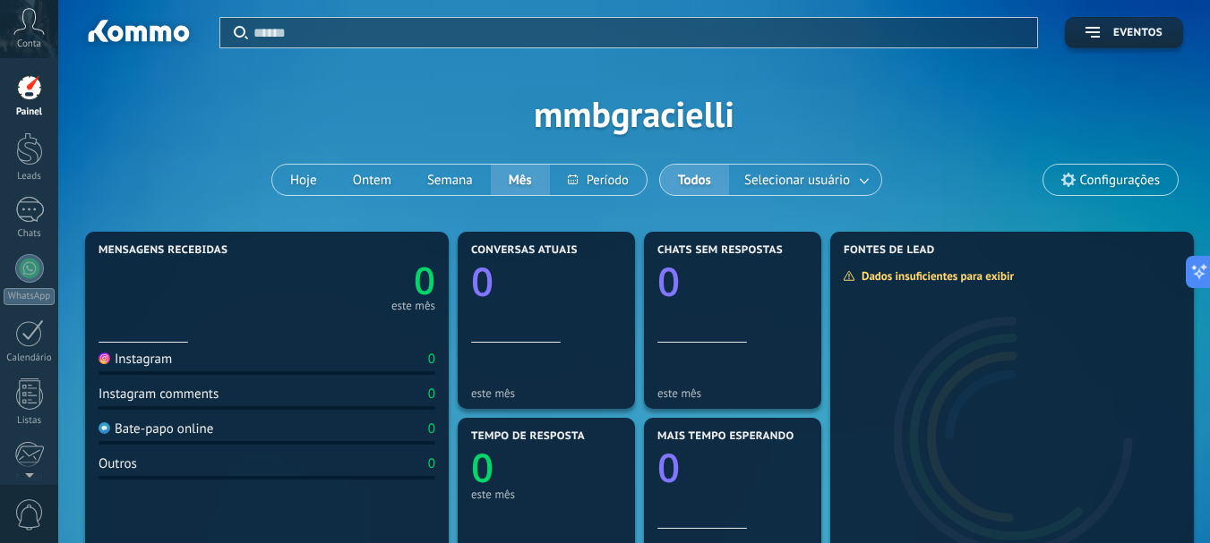
click at [34, 34] on icon at bounding box center [28, 21] width 31 height 27
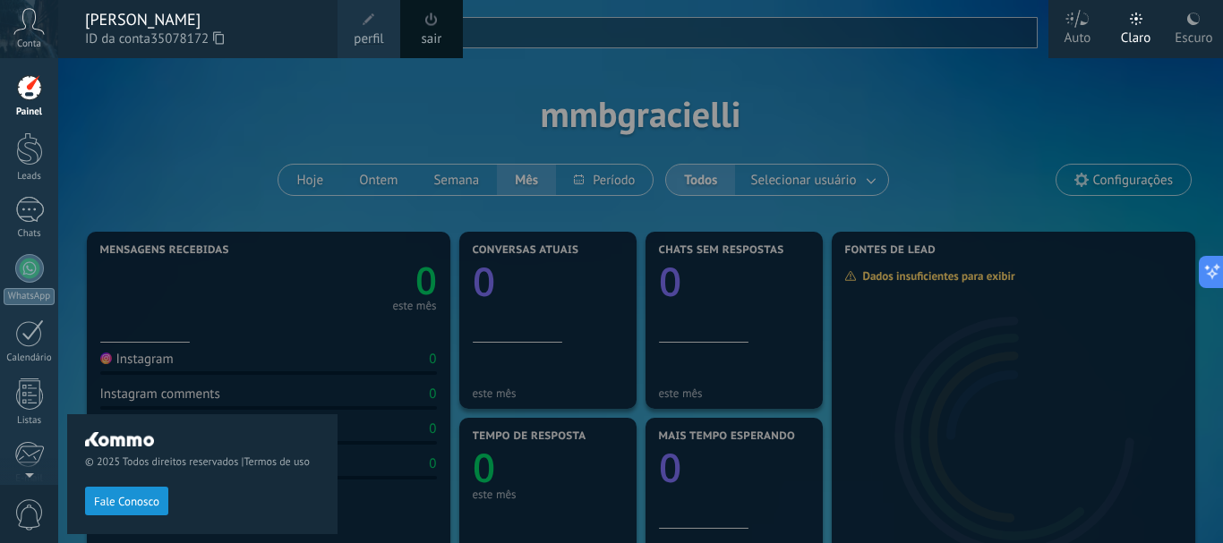
click at [11, 4] on div "Conta" at bounding box center [29, 29] width 58 height 58
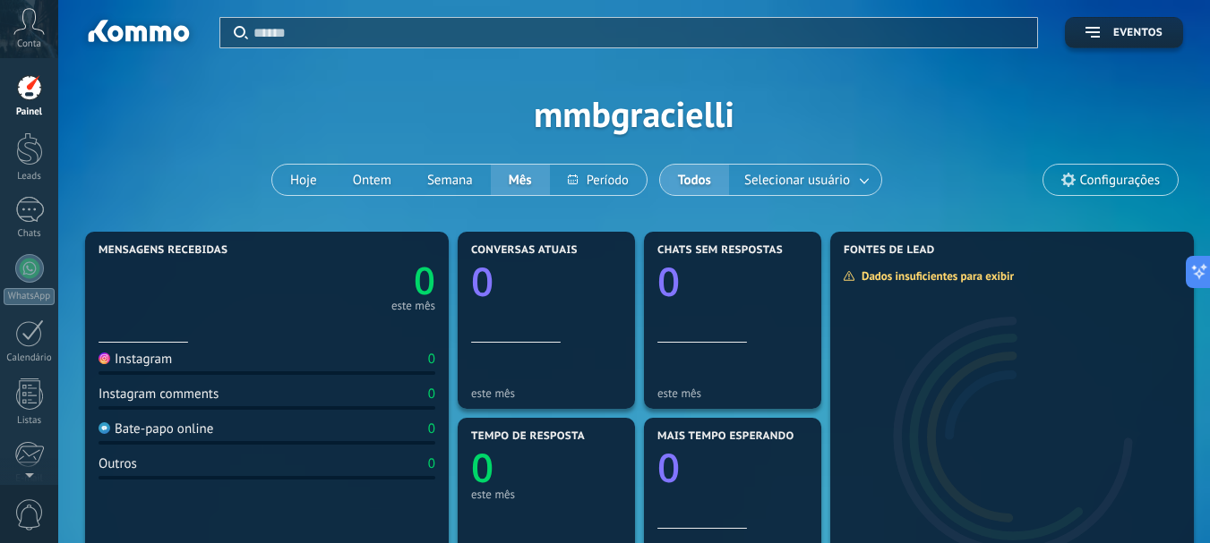
click at [44, 31] on icon at bounding box center [28, 21] width 31 height 27
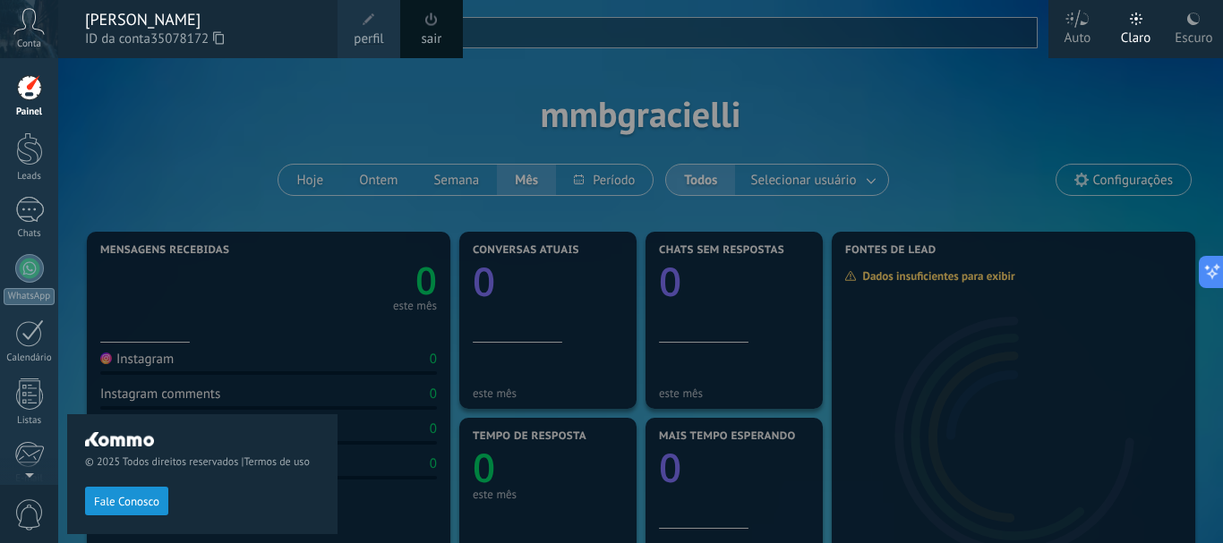
click at [111, 23] on div "[PERSON_NAME]" at bounding box center [202, 20] width 235 height 20
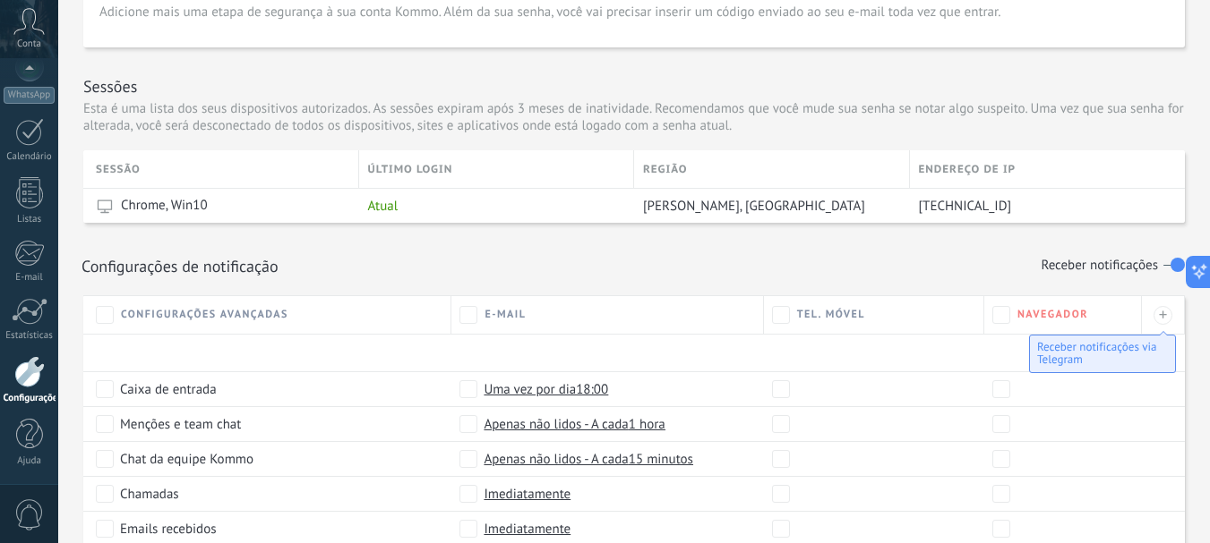
scroll to position [588, 0]
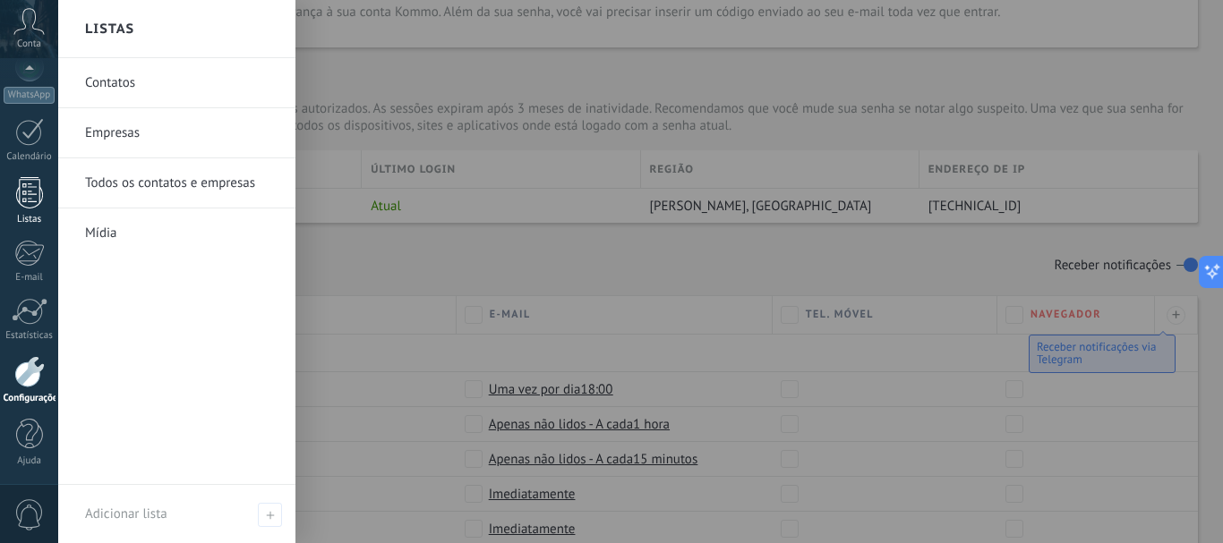
click at [38, 201] on div at bounding box center [29, 192] width 27 height 31
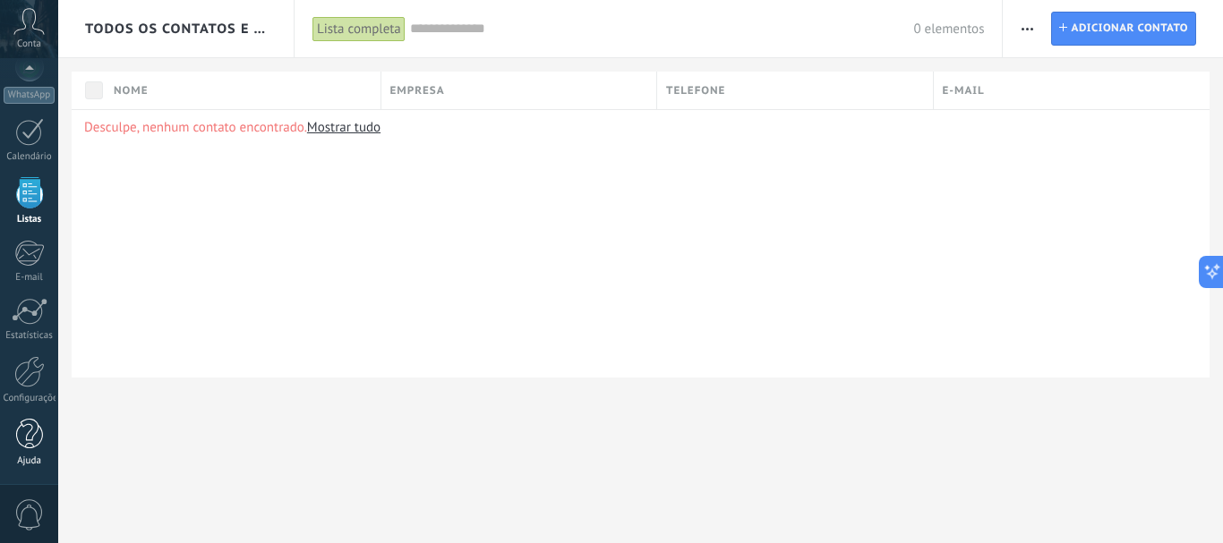
click at [23, 449] on div at bounding box center [29, 434] width 27 height 31
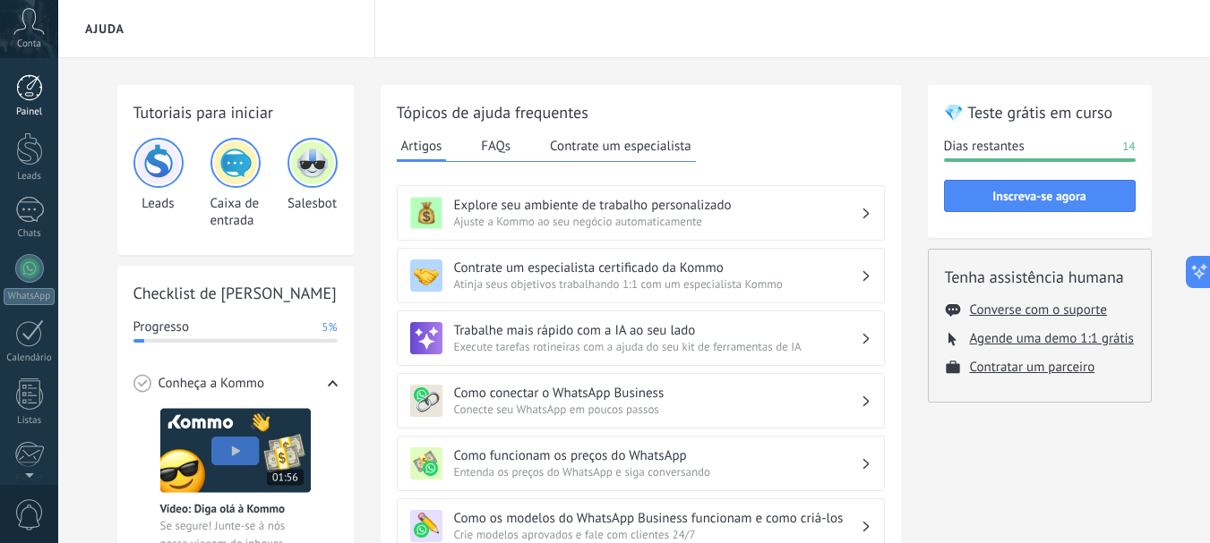
click at [35, 87] on div at bounding box center [29, 87] width 27 height 27
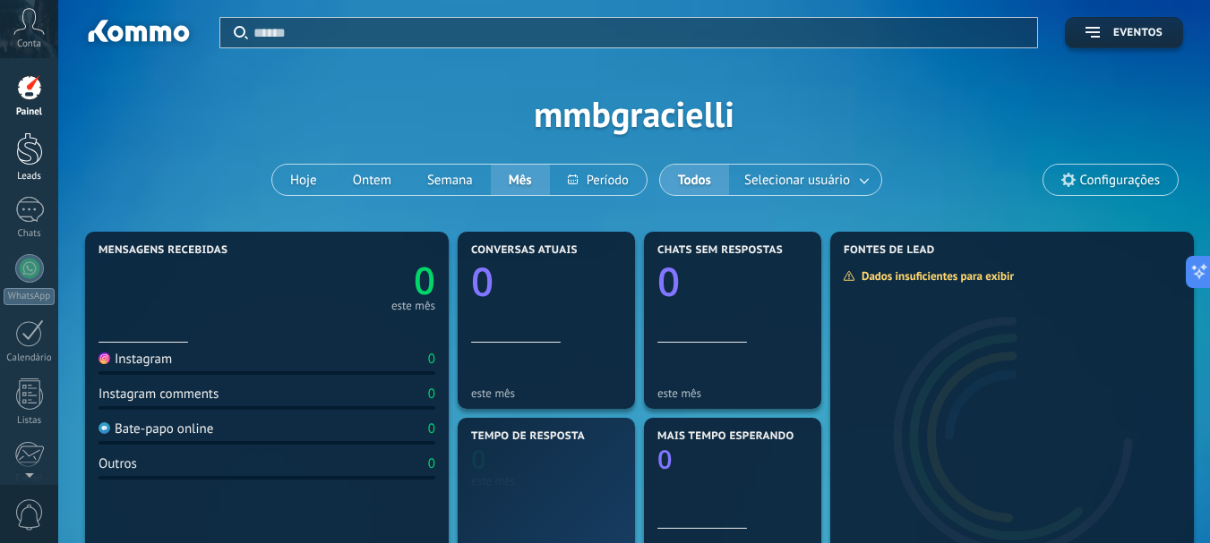
click at [30, 159] on div at bounding box center [29, 149] width 27 height 33
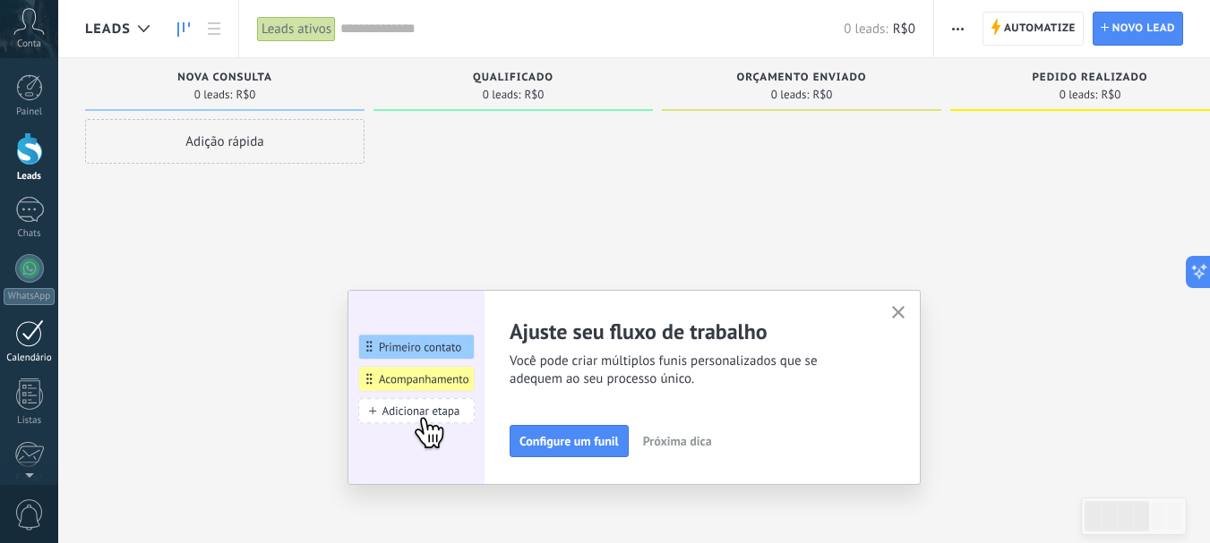
click at [32, 347] on link "Calendário" at bounding box center [29, 342] width 58 height 45
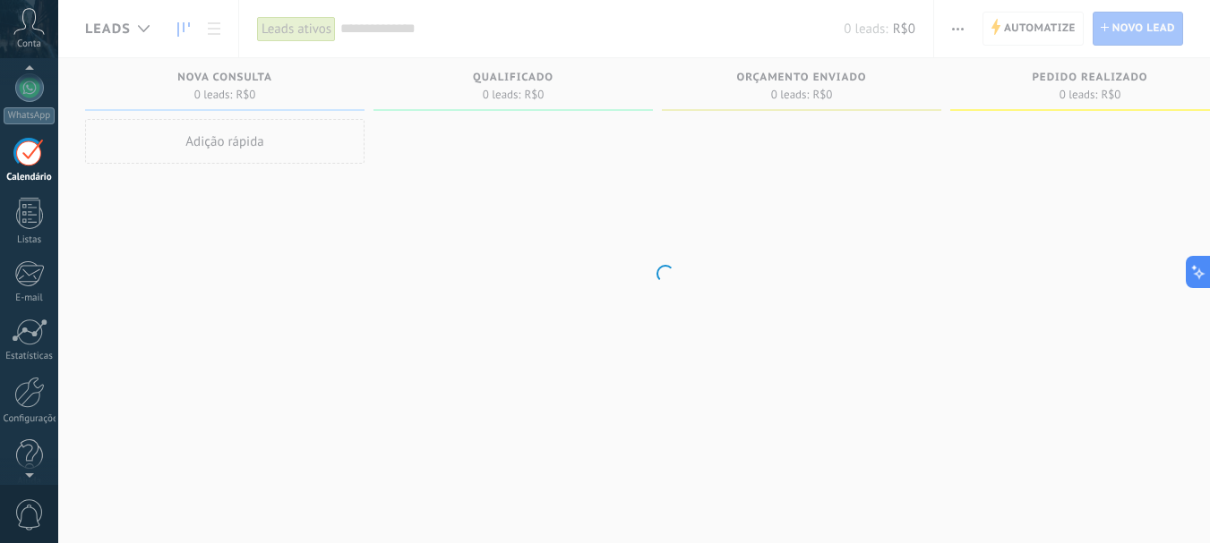
scroll to position [201, 0]
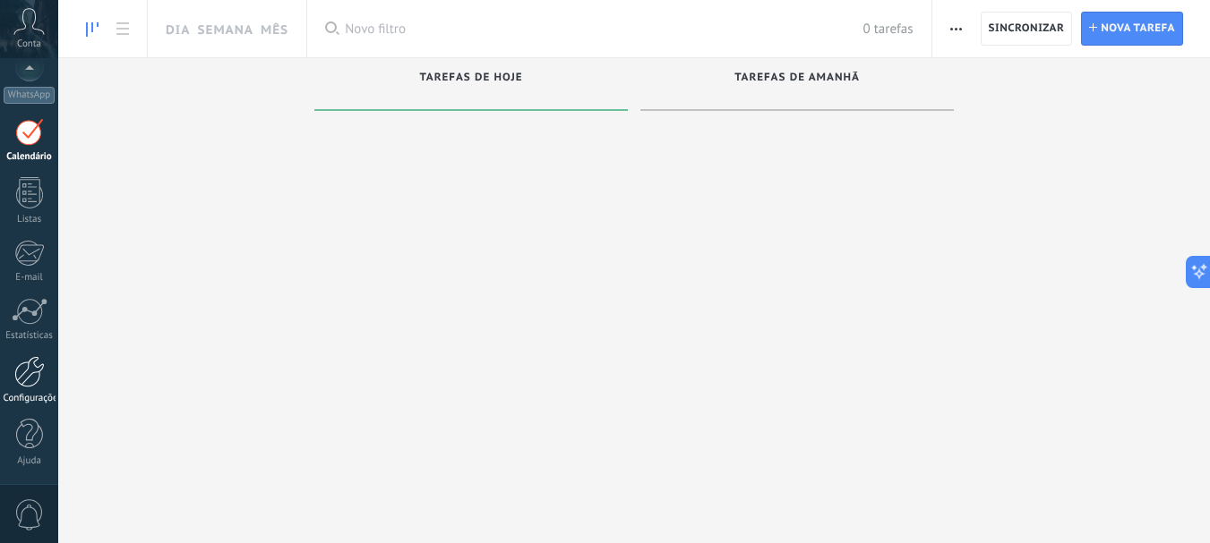
click at [19, 381] on div at bounding box center [29, 371] width 30 height 31
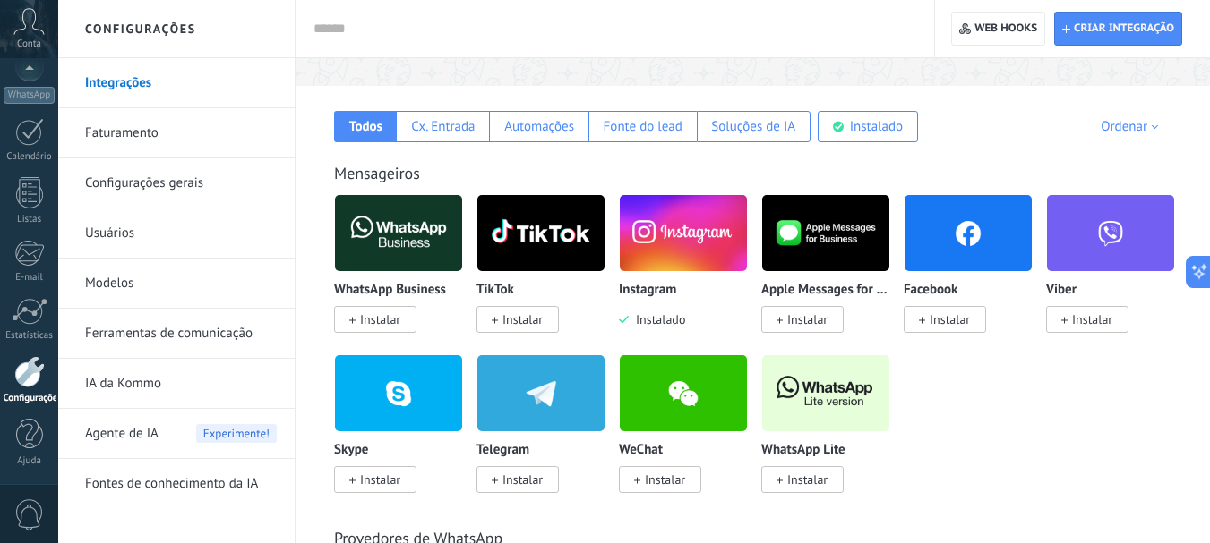
scroll to position [269, 0]
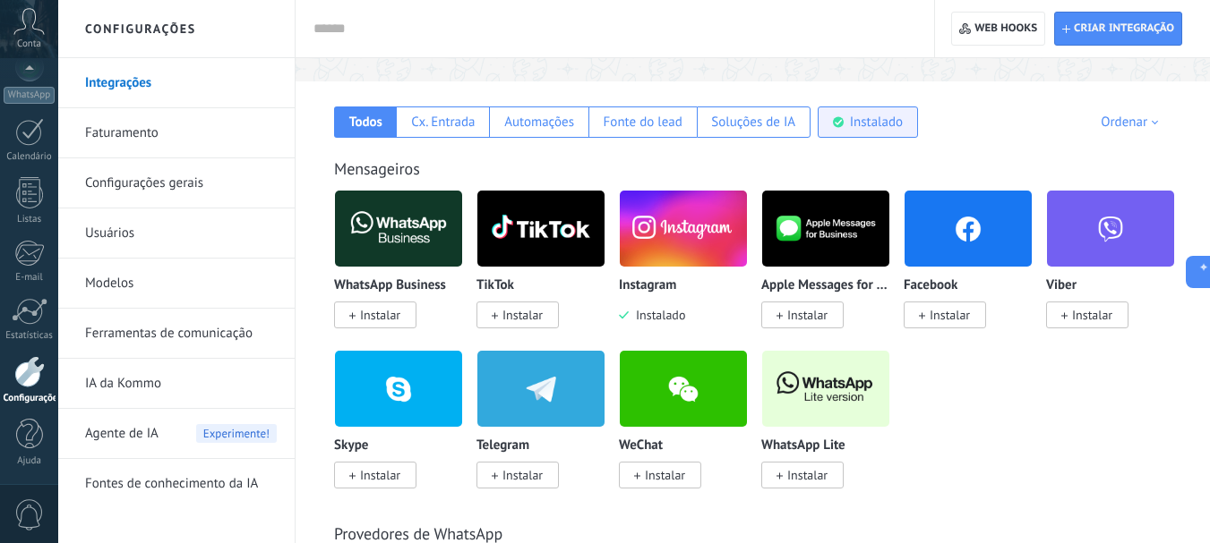
click at [843, 118] on div "Instalado" at bounding box center [867, 122] width 100 height 31
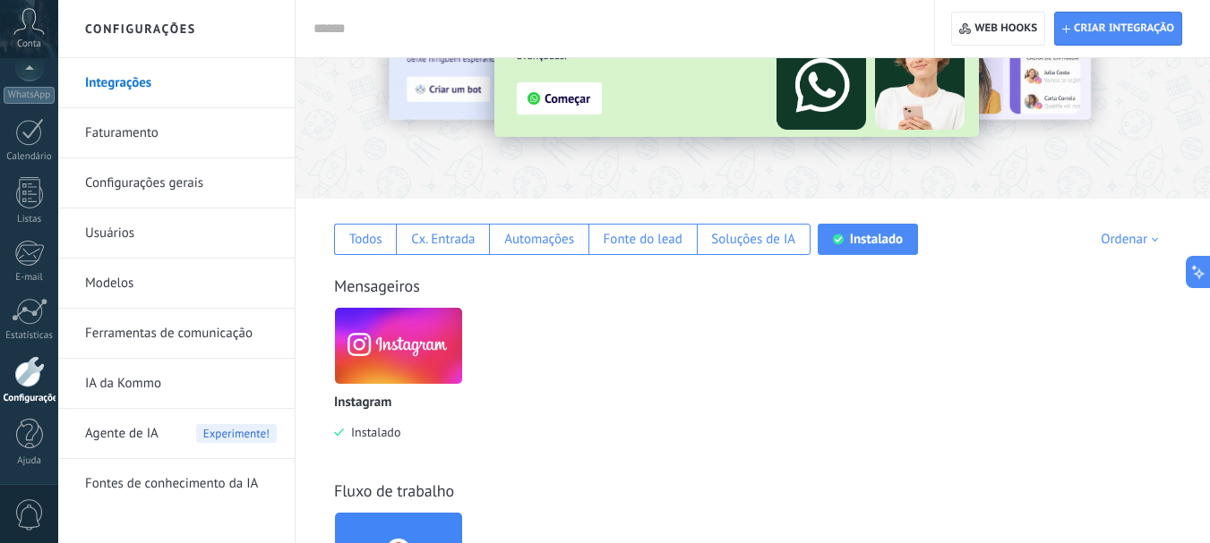
scroll to position [0, 0]
